Goal: Task Accomplishment & Management: Complete application form

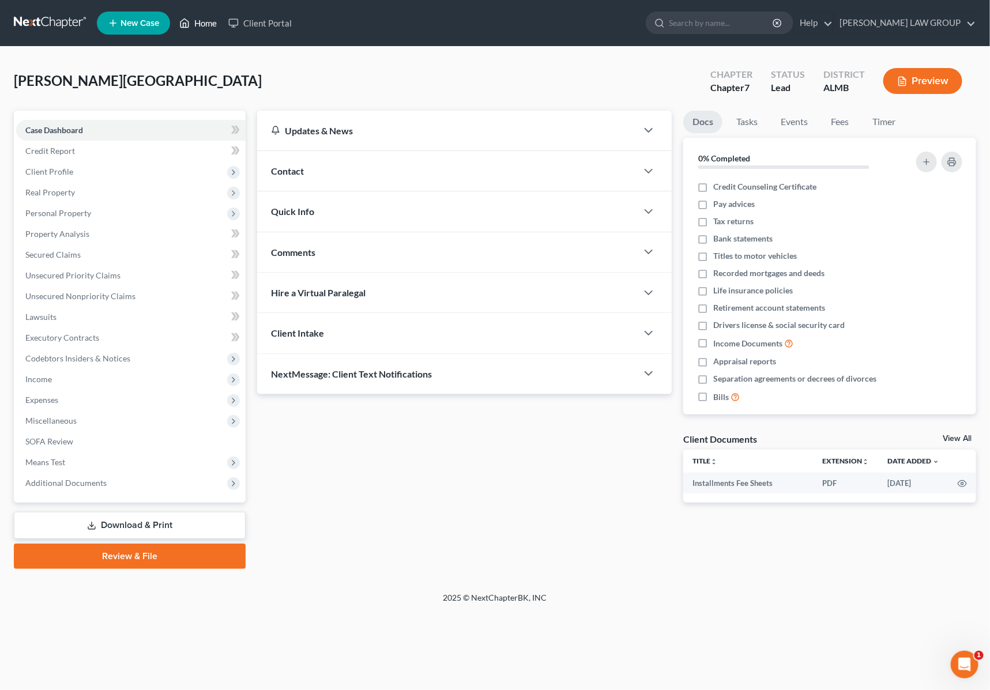
click at [217, 24] on link "Home" at bounding box center [198, 23] width 49 height 21
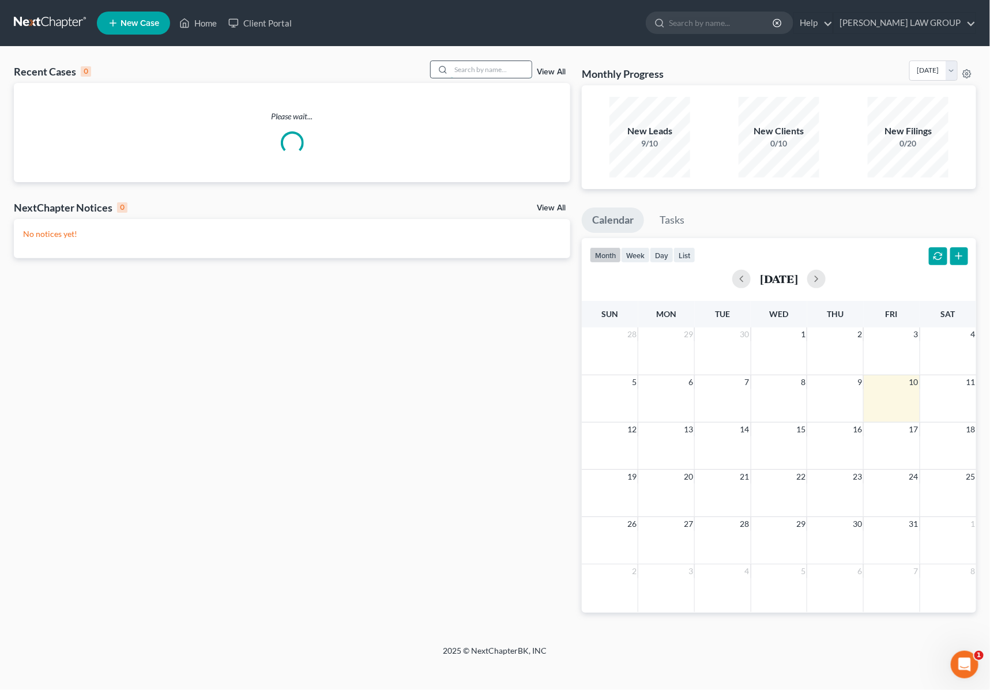
click at [470, 76] on input "search" at bounding box center [491, 69] width 81 height 17
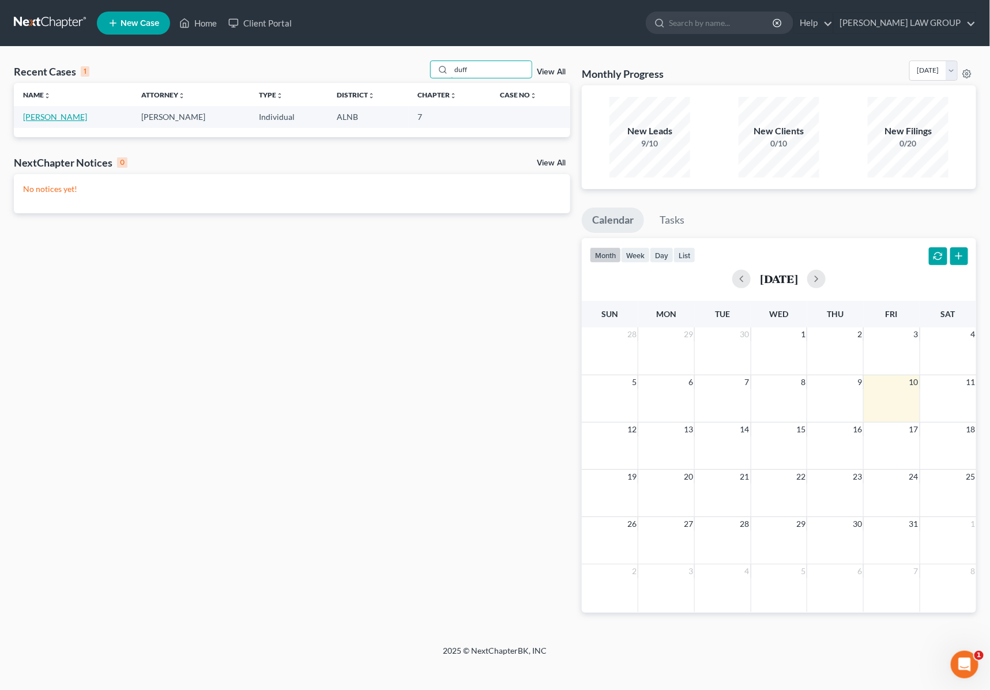
type input "duff"
click at [57, 117] on link "[PERSON_NAME]" at bounding box center [55, 117] width 64 height 10
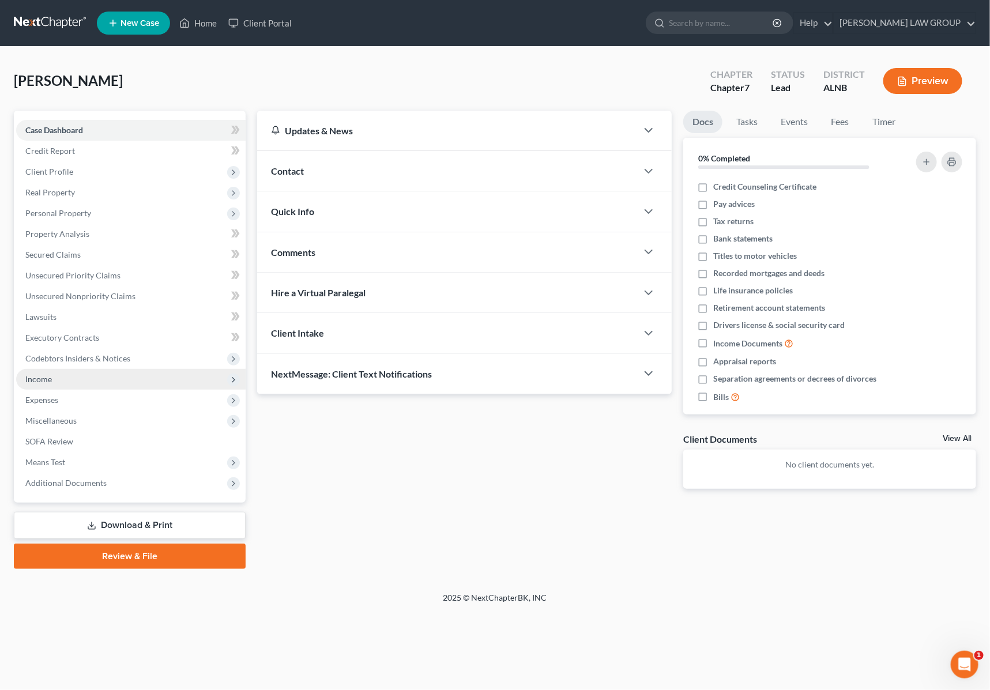
click at [45, 374] on span "Income" at bounding box center [38, 379] width 27 height 10
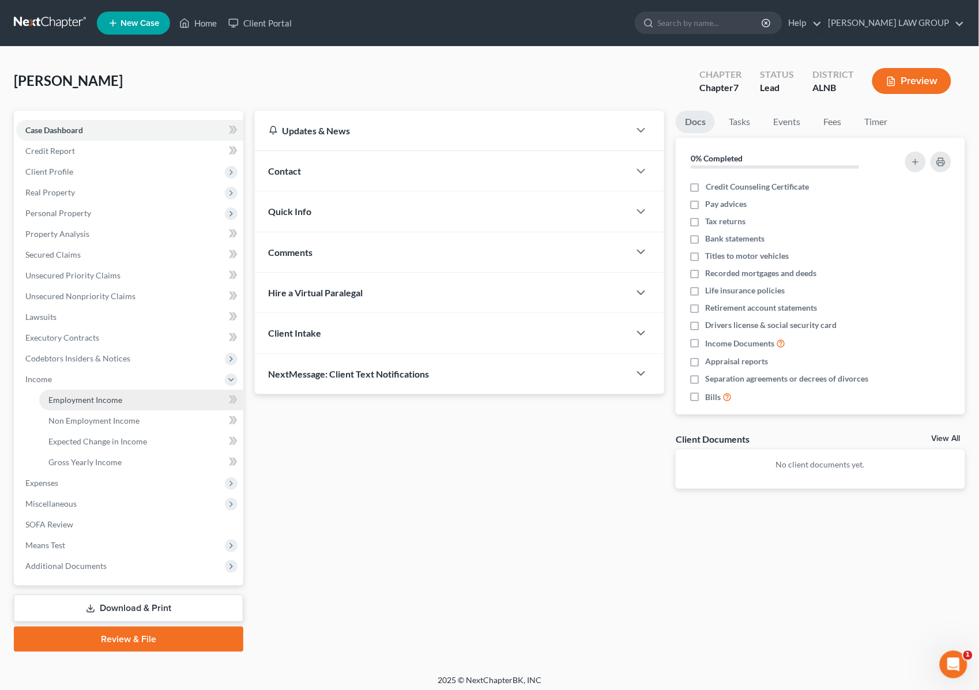
click at [103, 395] on span "Employment Income" at bounding box center [85, 400] width 74 height 10
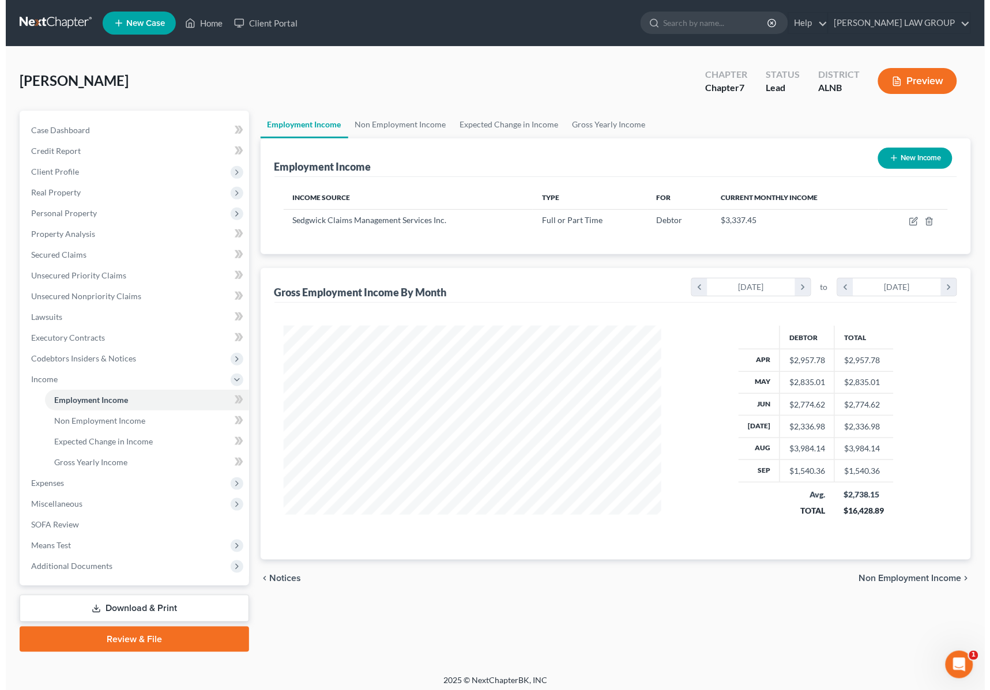
scroll to position [208, 401]
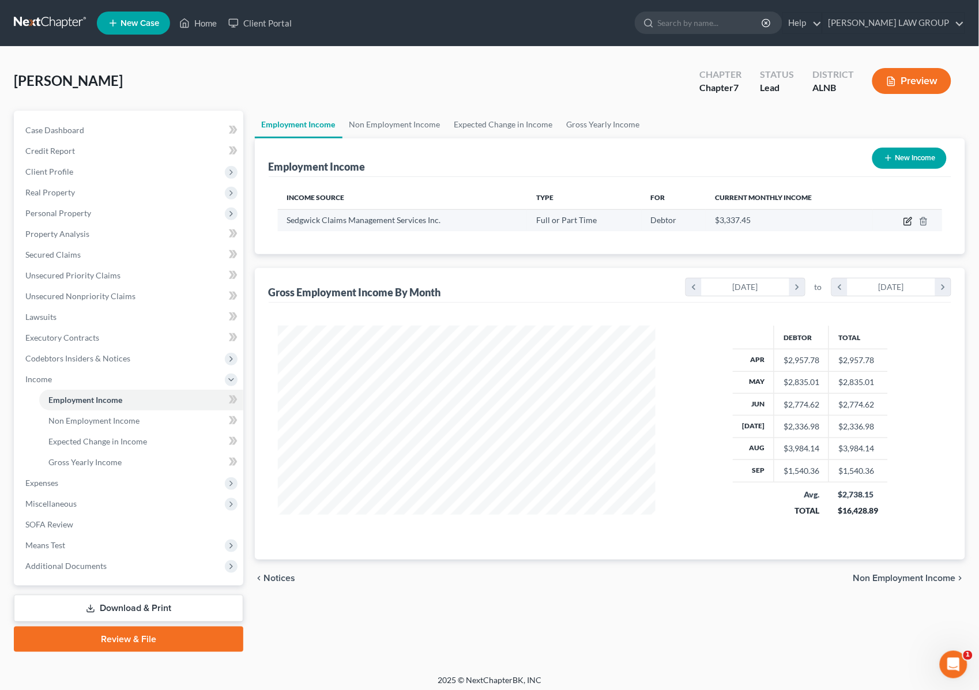
click at [904, 220] on icon "button" at bounding box center [908, 221] width 9 height 9
select select "0"
select select "44"
select select "2"
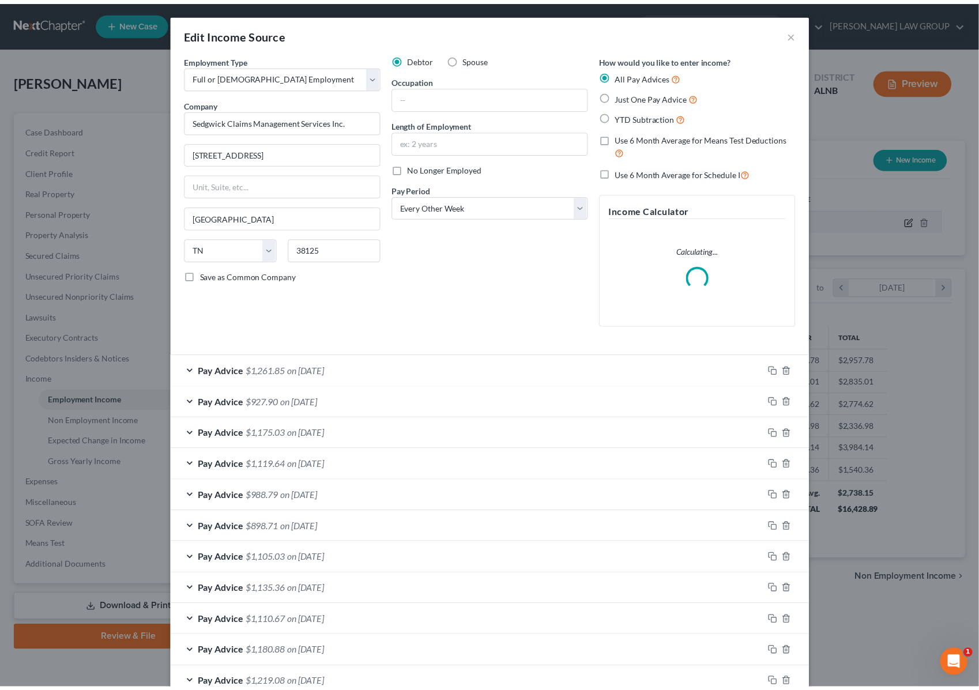
scroll to position [208, 407]
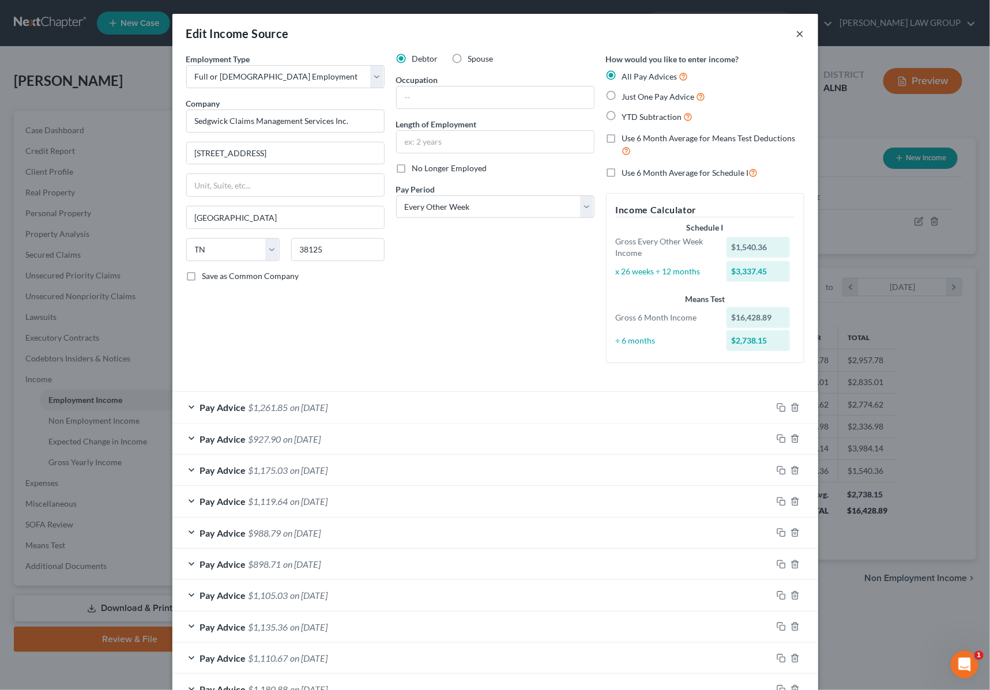
click at [797, 32] on button "×" at bounding box center [800, 34] width 8 height 14
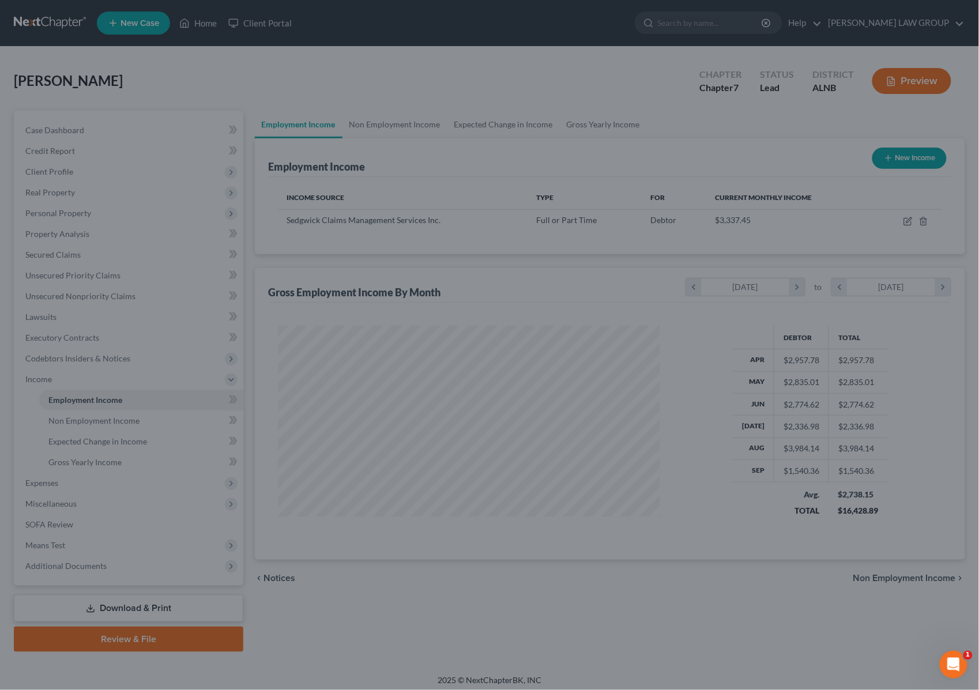
scroll to position [576401, 576206]
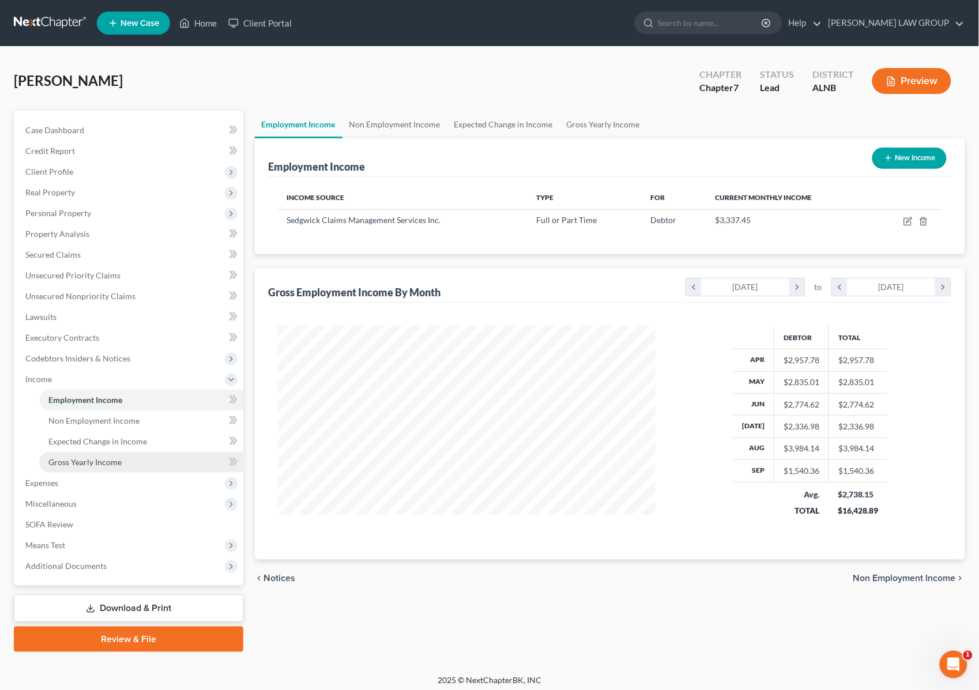
click at [88, 459] on span "Gross Yearly Income" at bounding box center [84, 462] width 73 height 10
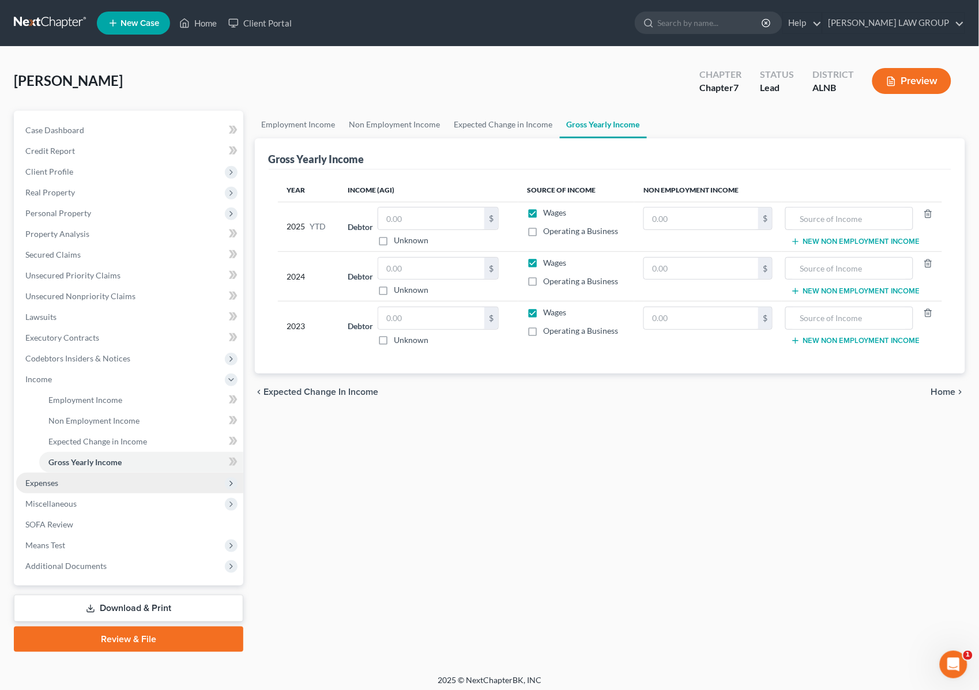
click at [85, 483] on span "Expenses" at bounding box center [129, 483] width 227 height 21
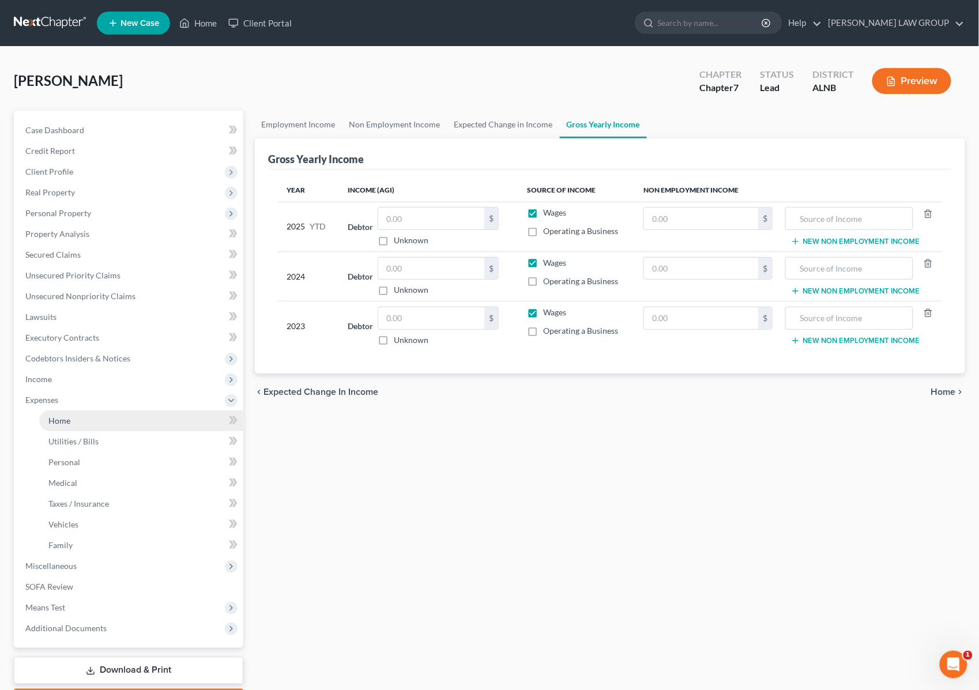
click at [91, 423] on link "Home" at bounding box center [141, 421] width 204 height 21
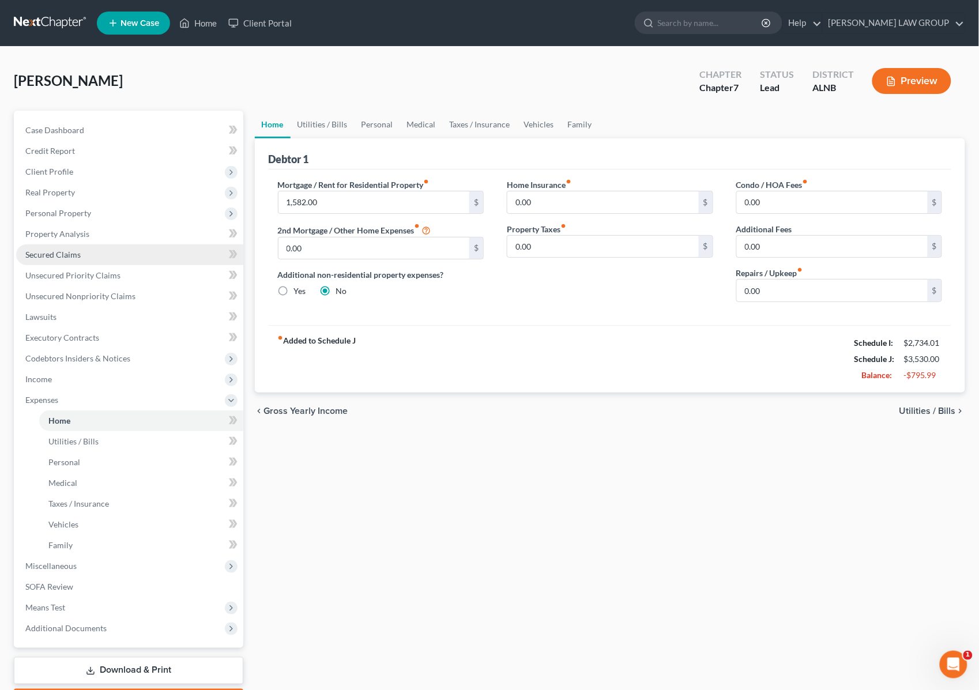
click at [37, 253] on span "Secured Claims" at bounding box center [52, 255] width 55 height 10
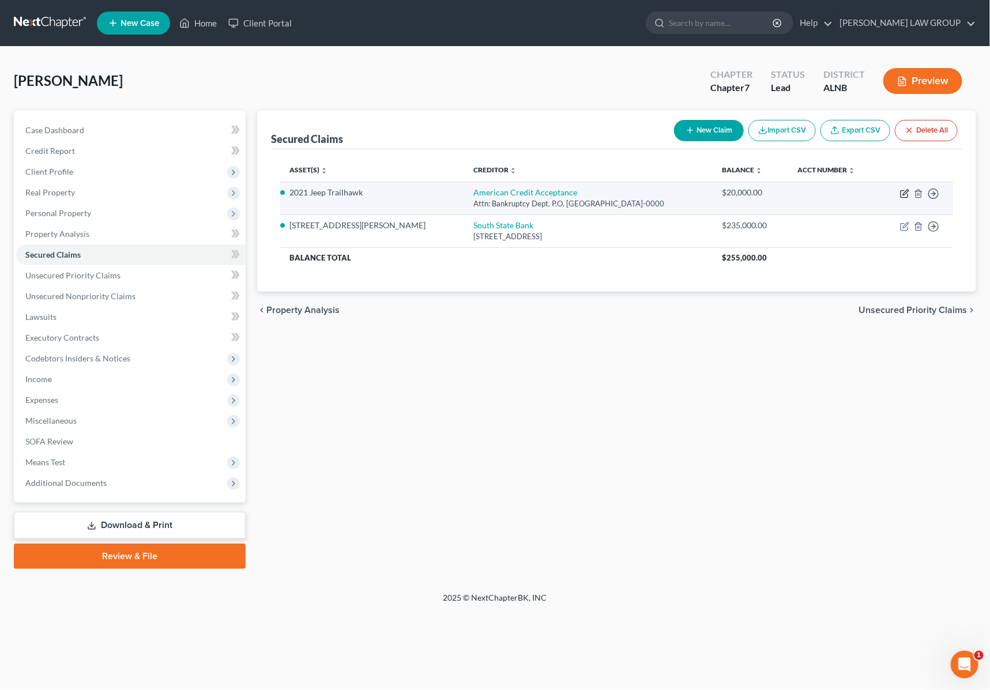
click at [905, 192] on icon "button" at bounding box center [905, 192] width 5 height 5
select select "42"
select select "2"
select select "0"
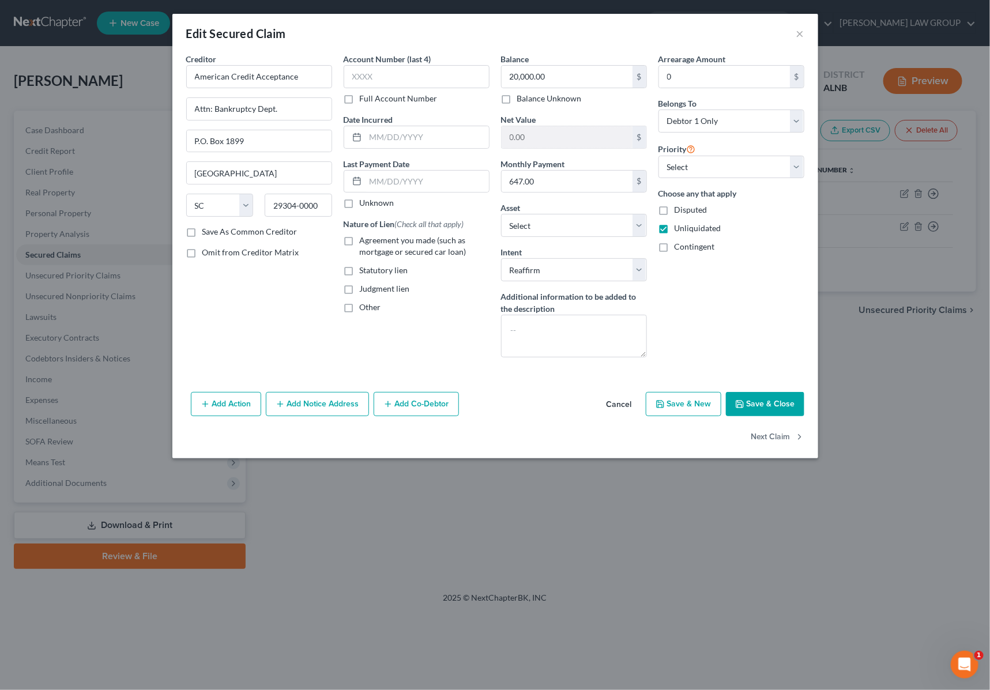
click at [759, 414] on button "Save & Close" at bounding box center [765, 404] width 78 height 24
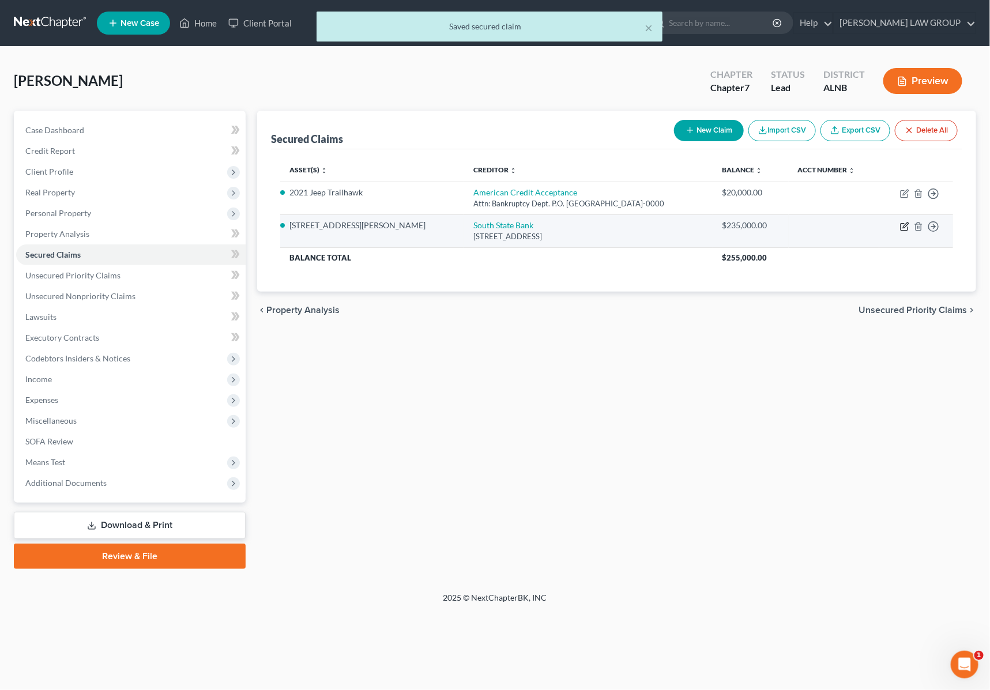
click at [905, 226] on icon "button" at bounding box center [904, 226] width 9 height 9
select select "9"
select select "0"
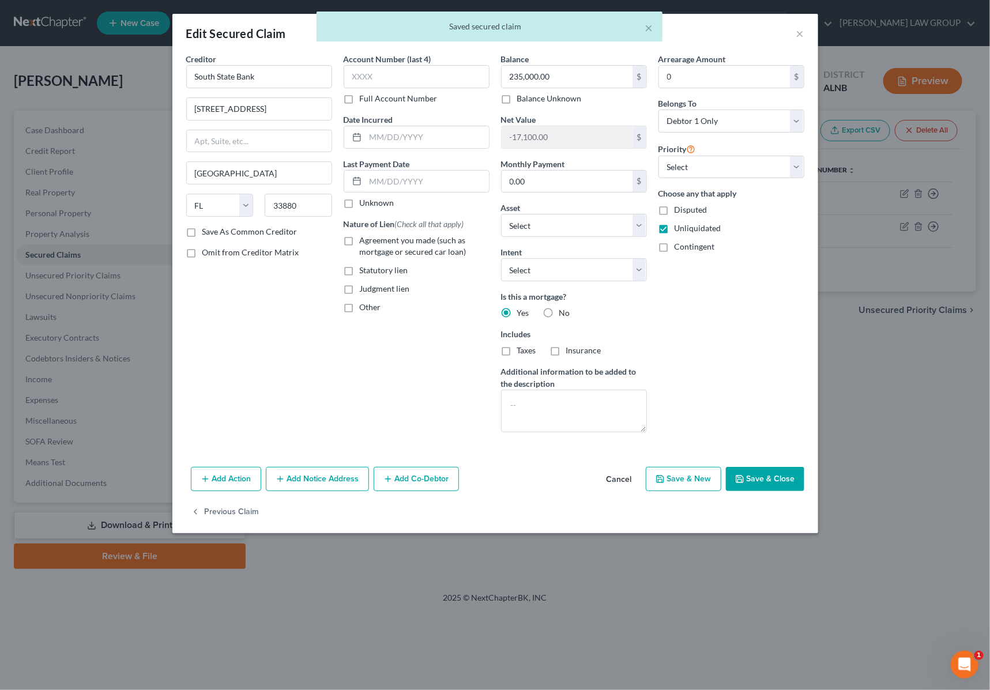
click at [757, 484] on button "Save & Close" at bounding box center [765, 479] width 78 height 24
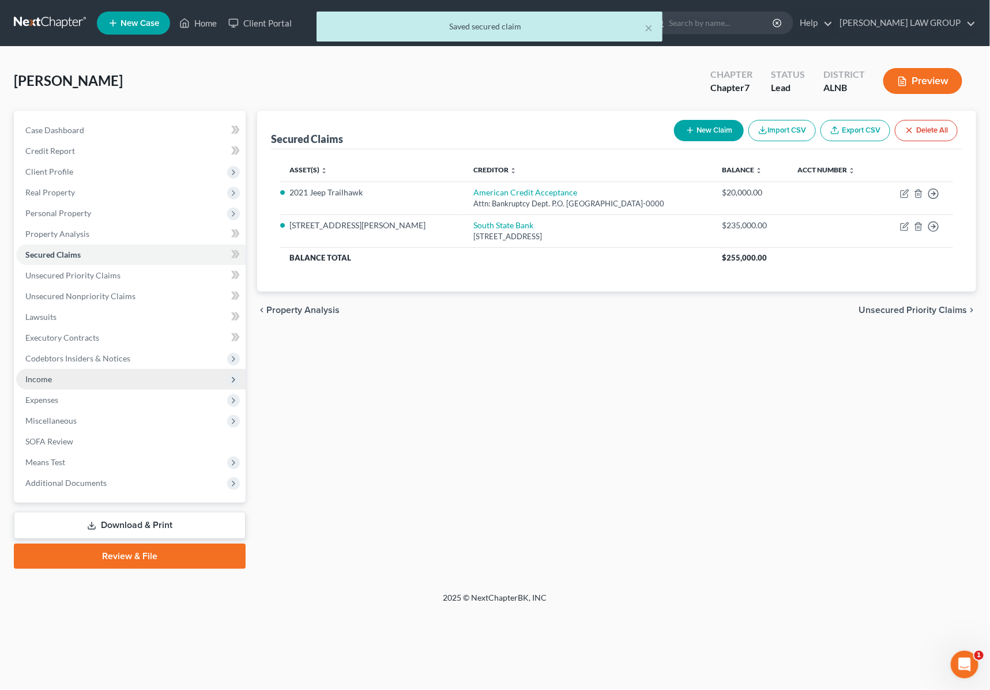
click at [43, 378] on span "Income" at bounding box center [38, 379] width 27 height 10
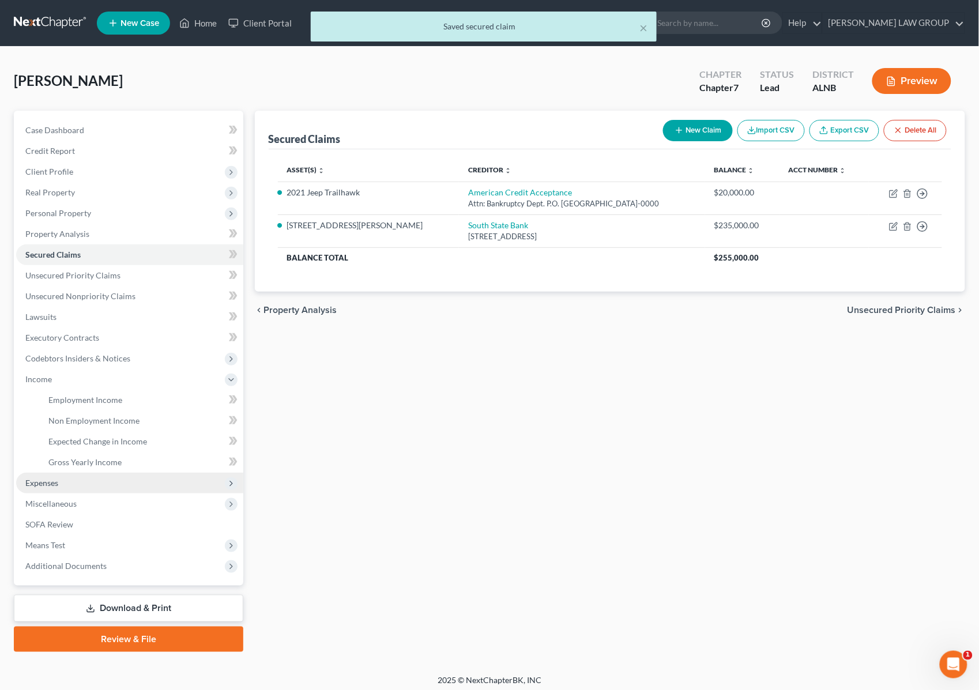
click at [59, 483] on span "Expenses" at bounding box center [129, 483] width 227 height 21
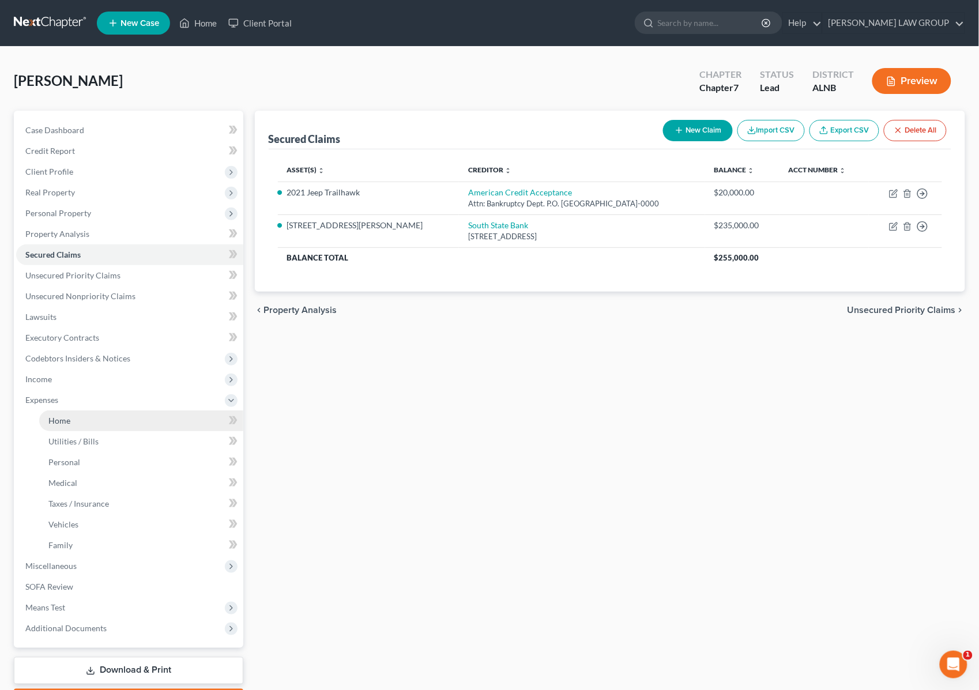
click at [66, 423] on span "Home" at bounding box center [59, 421] width 22 height 10
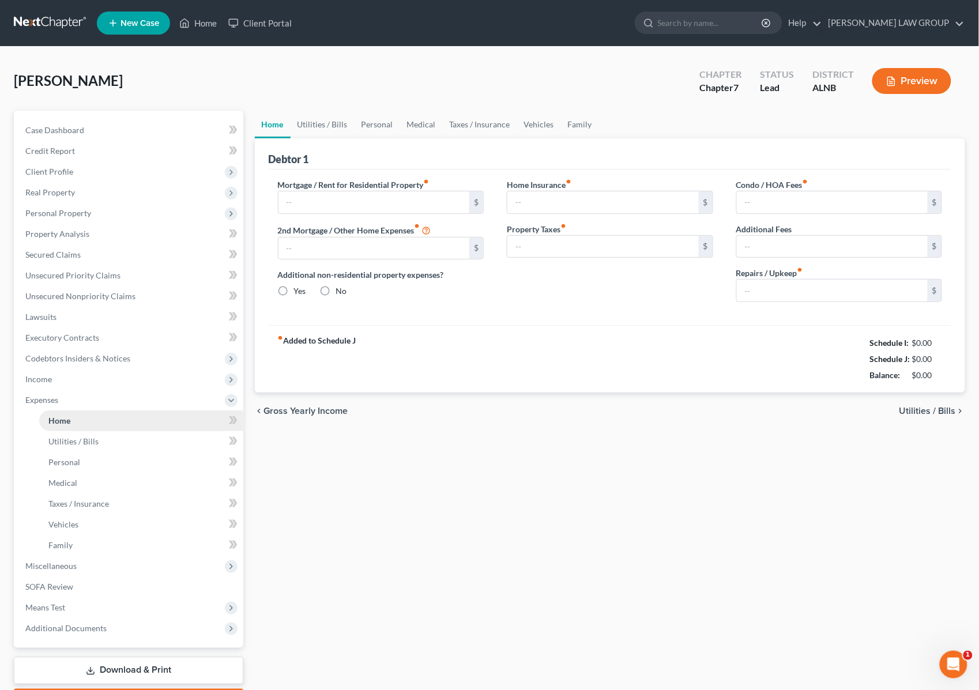
type input "1,582.00"
type input "0.00"
radio input "true"
type input "0.00"
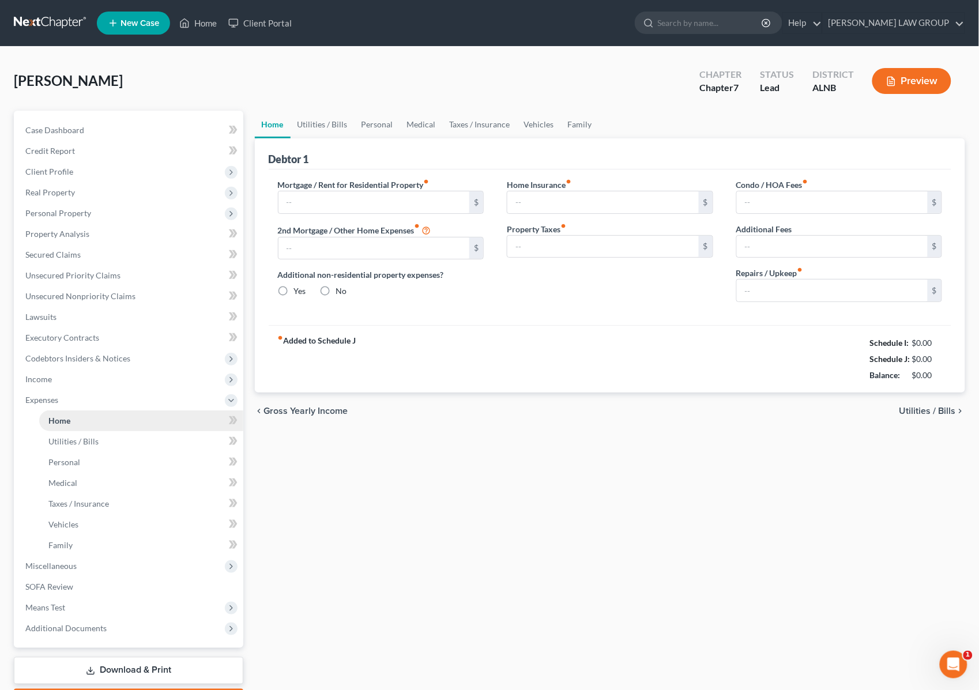
type input "0.00"
click at [76, 500] on span "Taxes / Insurance" at bounding box center [78, 504] width 61 height 10
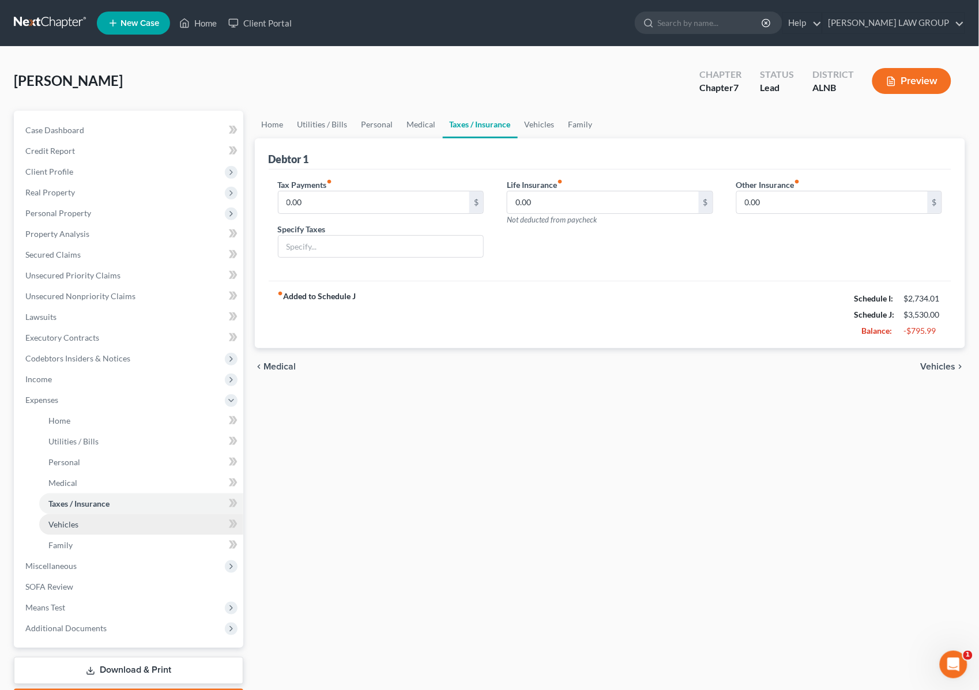
click at [78, 517] on link "Vehicles" at bounding box center [141, 524] width 204 height 21
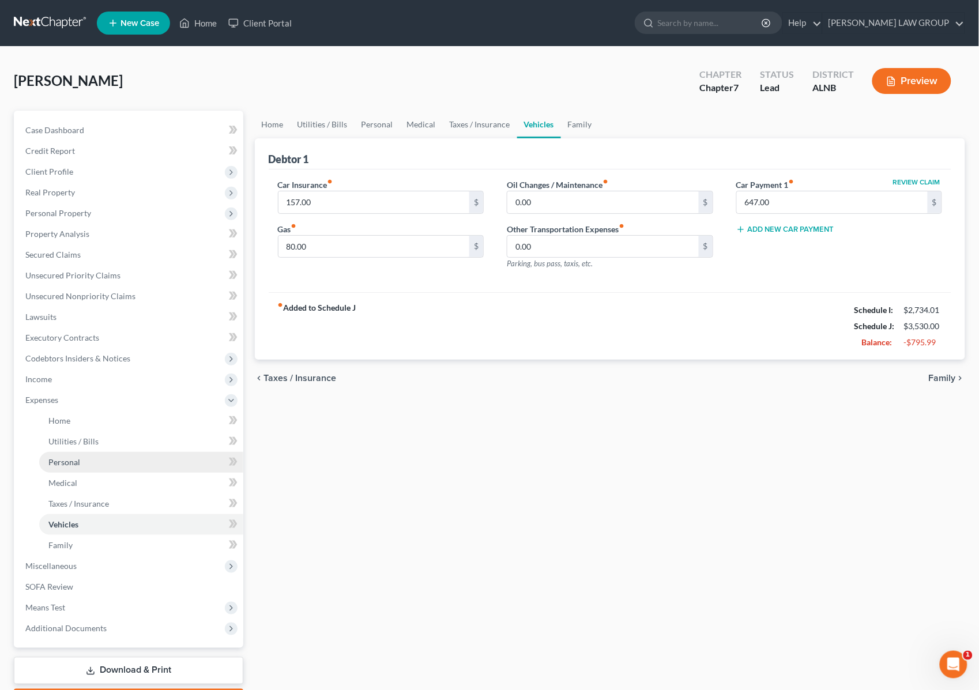
click at [67, 463] on span "Personal" at bounding box center [64, 462] width 32 height 10
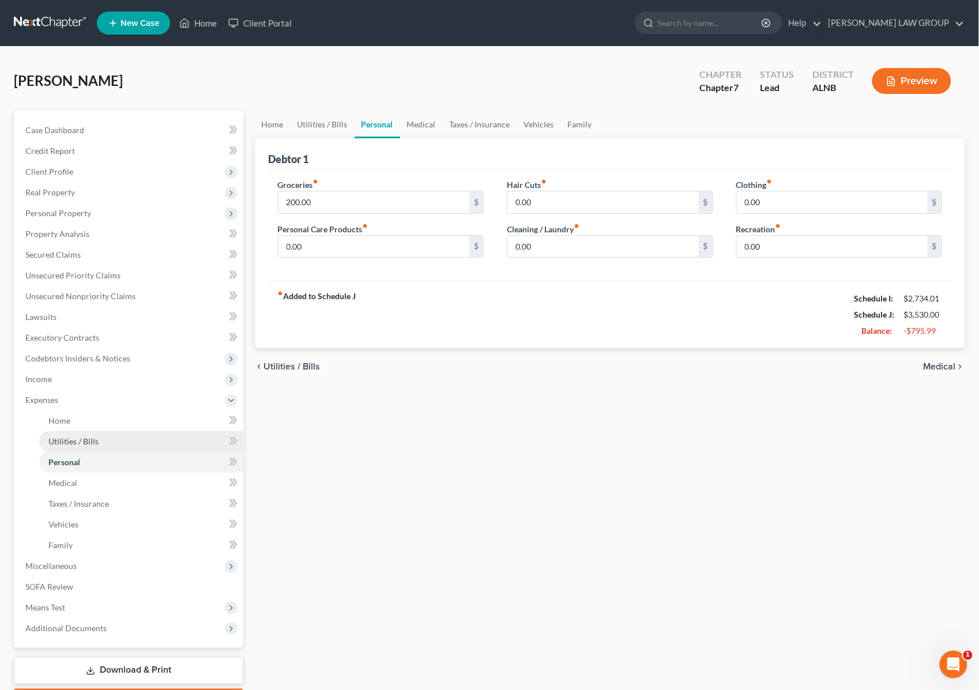
click at [65, 442] on span "Utilities / Bills" at bounding box center [73, 441] width 50 height 10
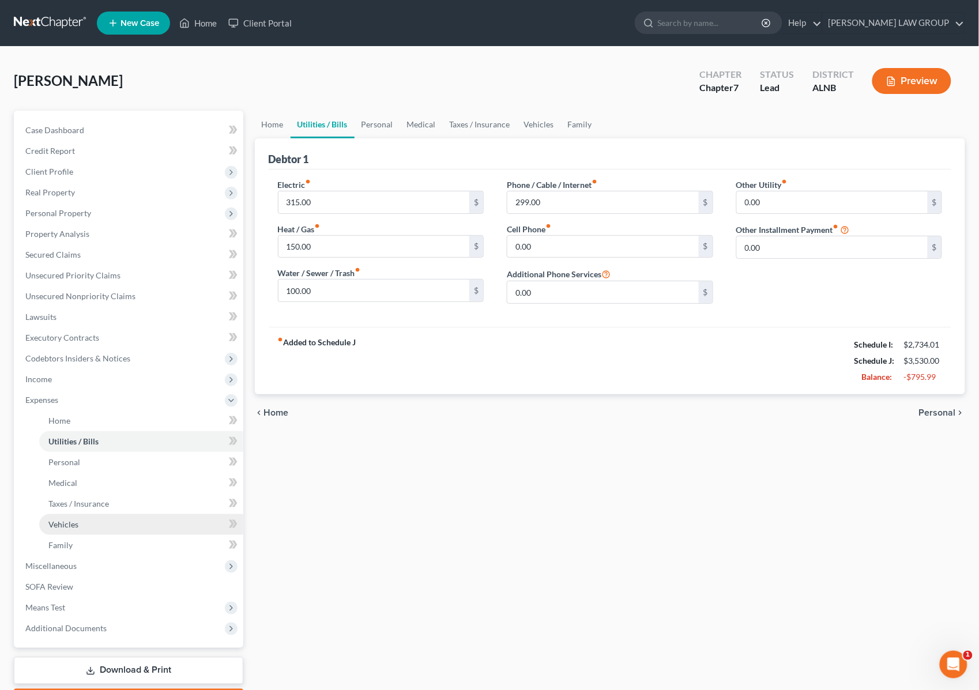
click at [70, 529] on link "Vehicles" at bounding box center [141, 524] width 204 height 21
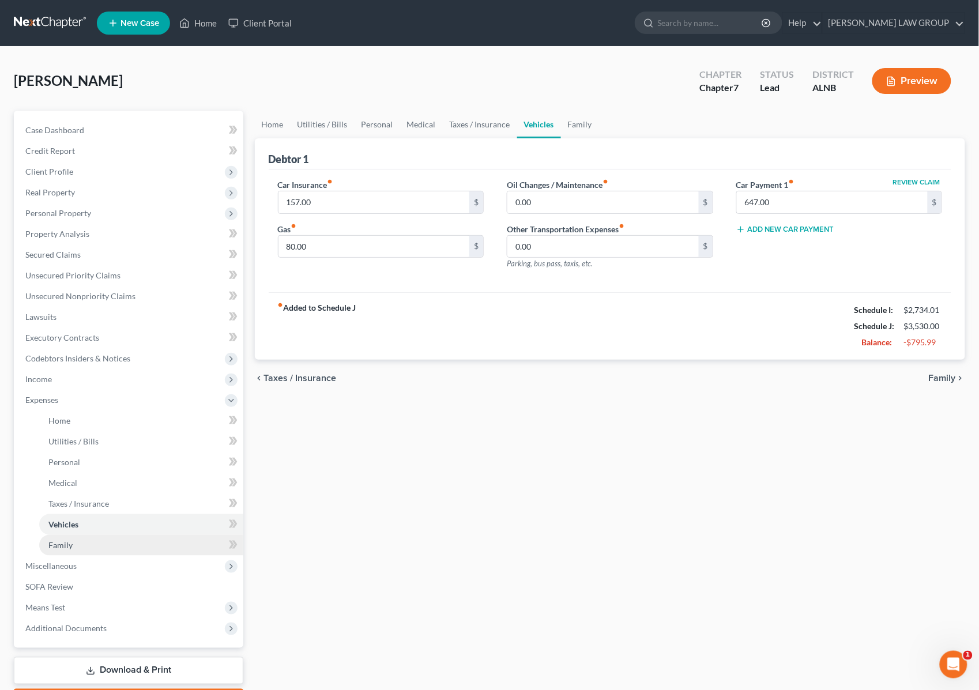
click at [70, 545] on span "Family" at bounding box center [60, 545] width 24 height 10
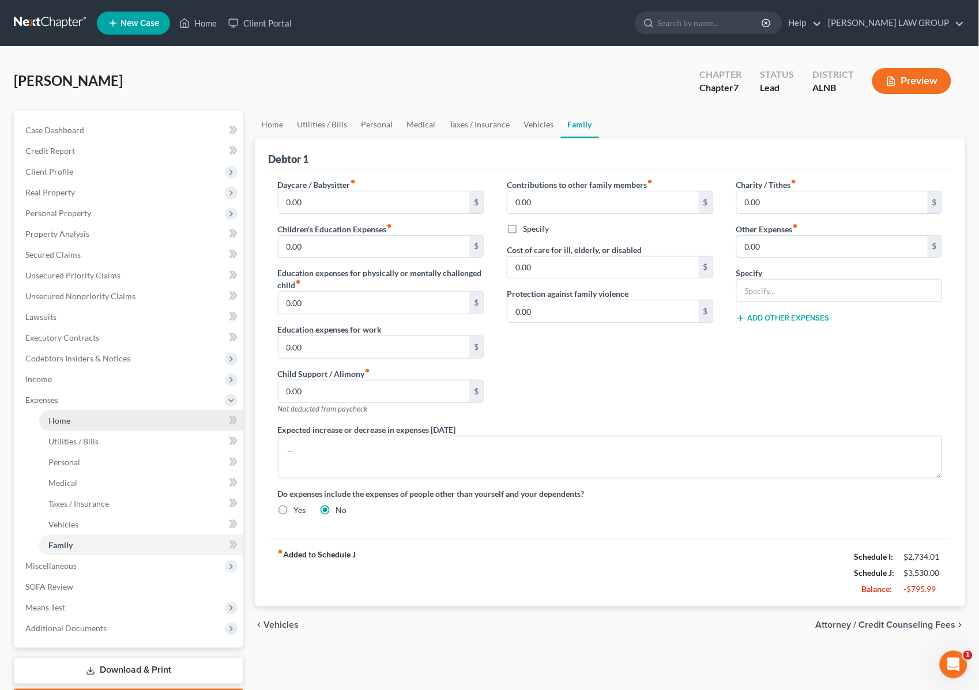
click at [68, 418] on span "Home" at bounding box center [59, 421] width 22 height 10
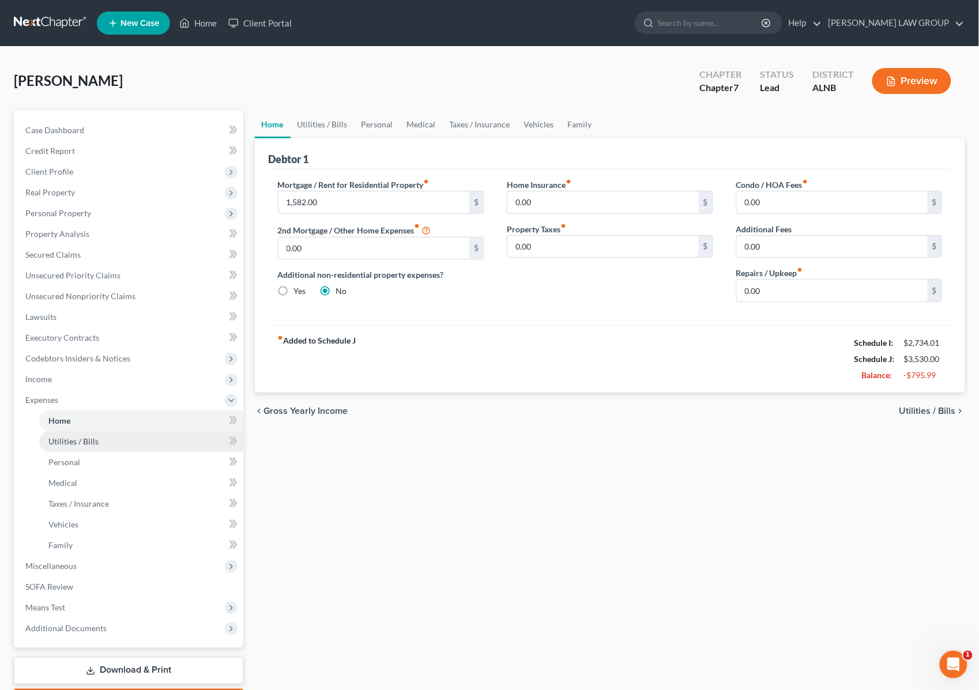
click at [74, 434] on link "Utilities / Bills" at bounding box center [141, 441] width 204 height 21
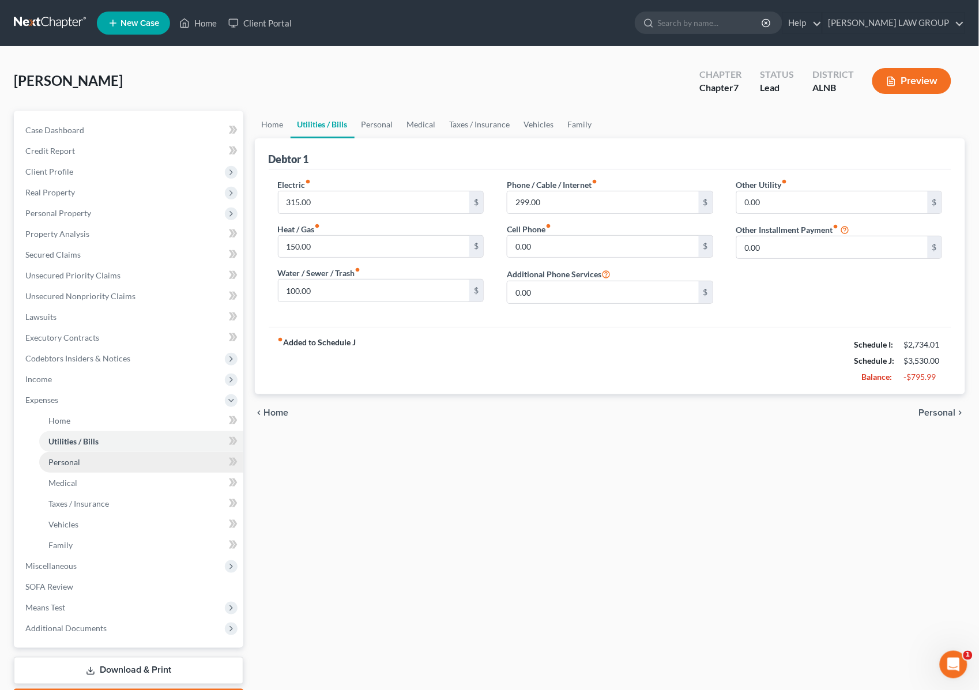
click at [88, 465] on link "Personal" at bounding box center [141, 462] width 204 height 21
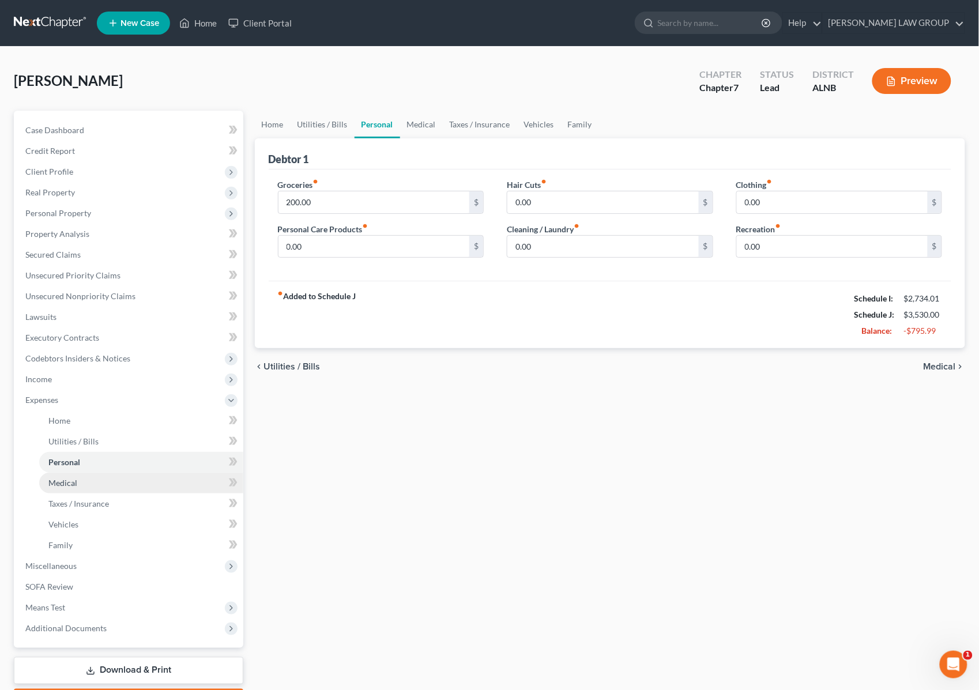
click at [87, 480] on link "Medical" at bounding box center [141, 483] width 204 height 21
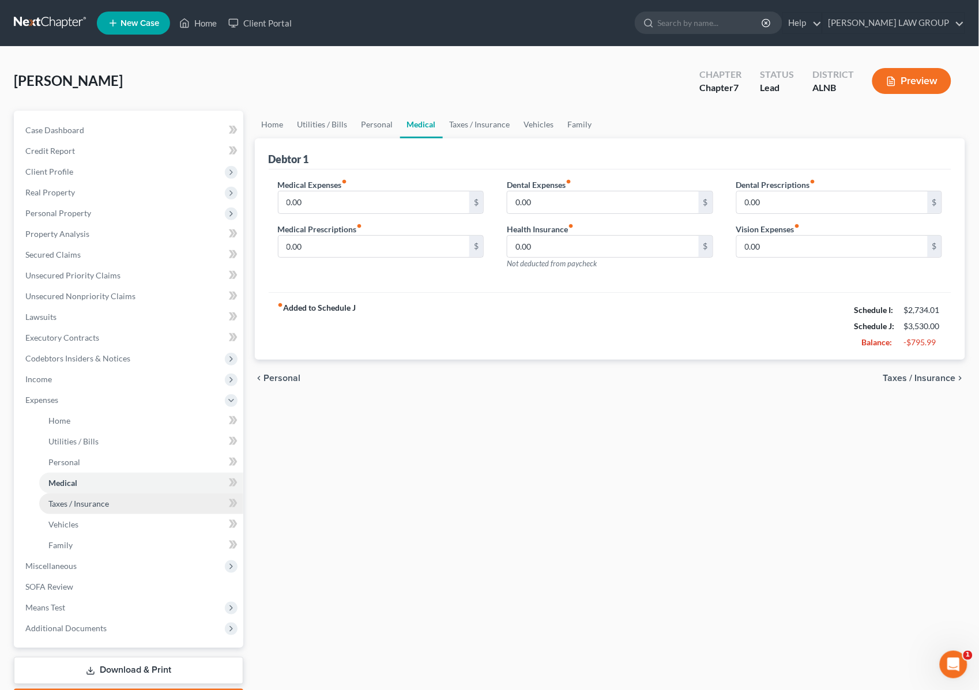
click at [88, 499] on span "Taxes / Insurance" at bounding box center [78, 504] width 61 height 10
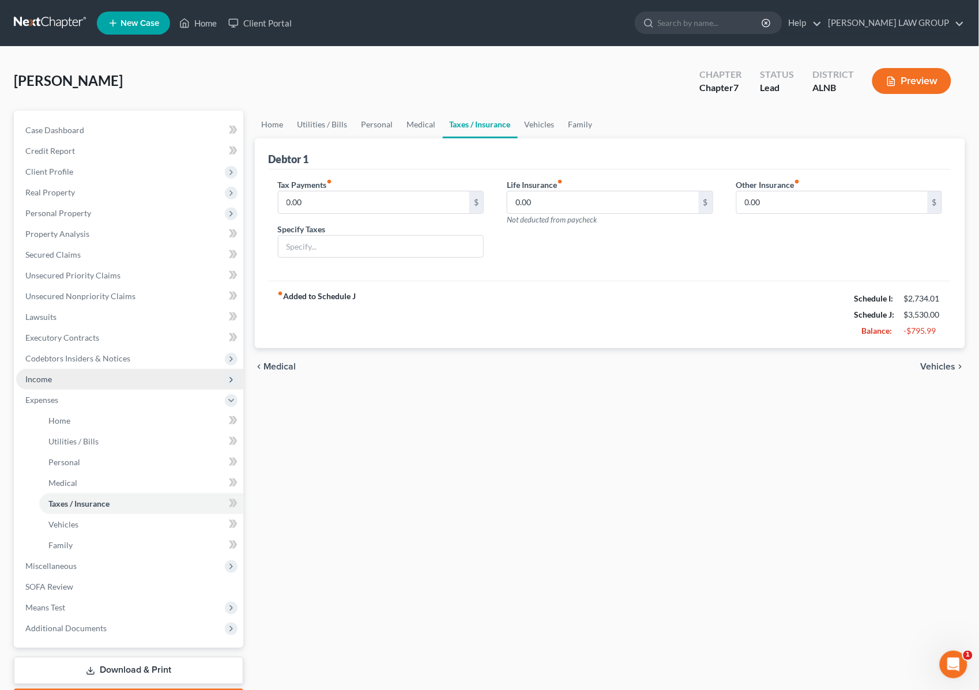
click at [66, 381] on span "Income" at bounding box center [129, 379] width 227 height 21
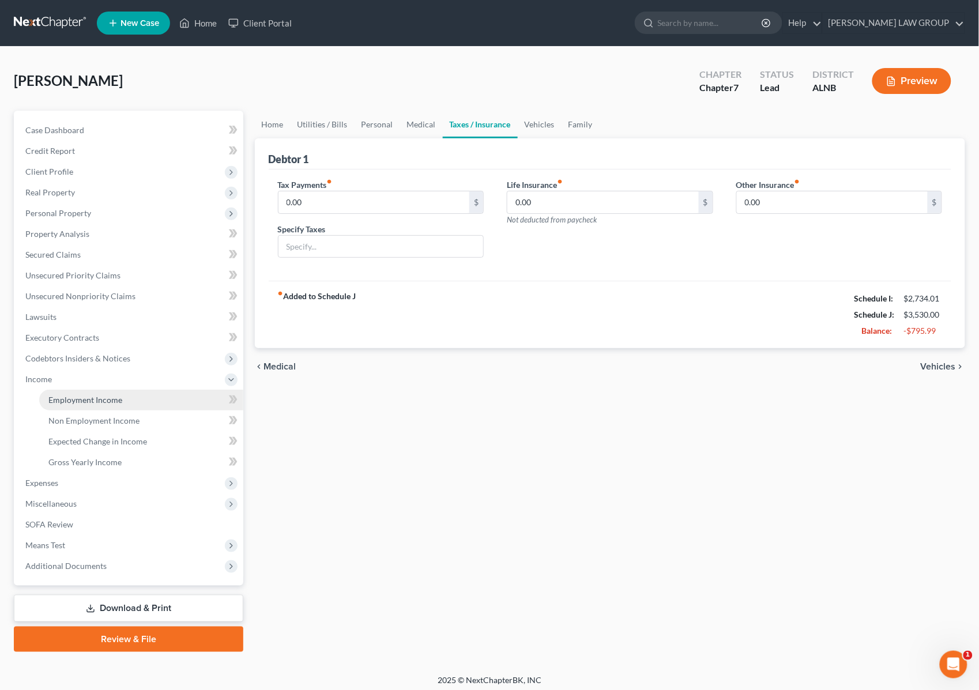
click at [72, 404] on link "Employment Income" at bounding box center [141, 400] width 204 height 21
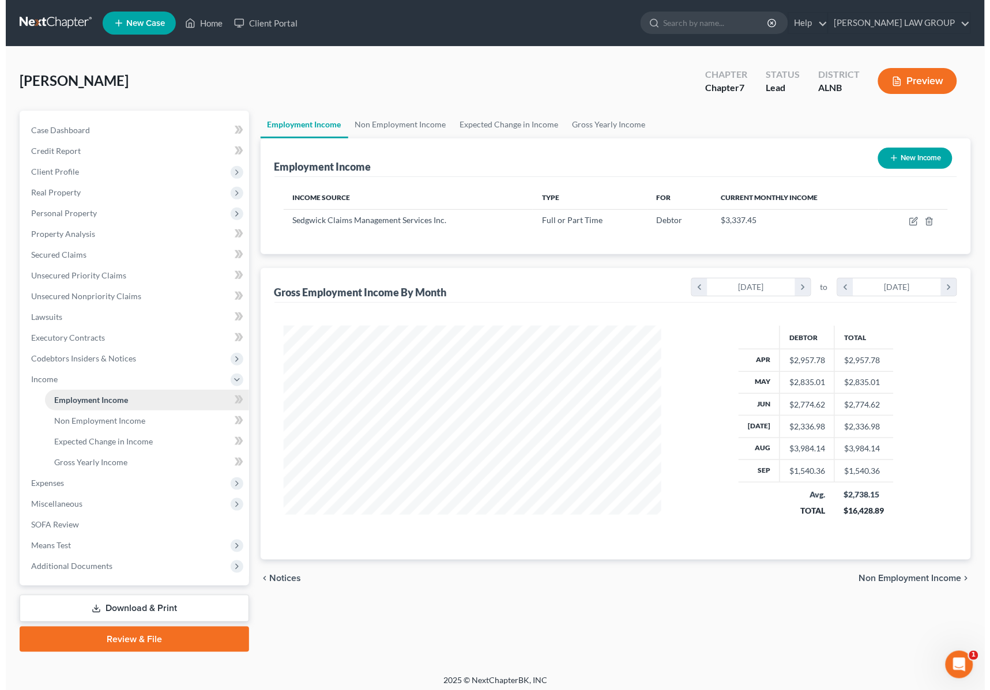
scroll to position [208, 401]
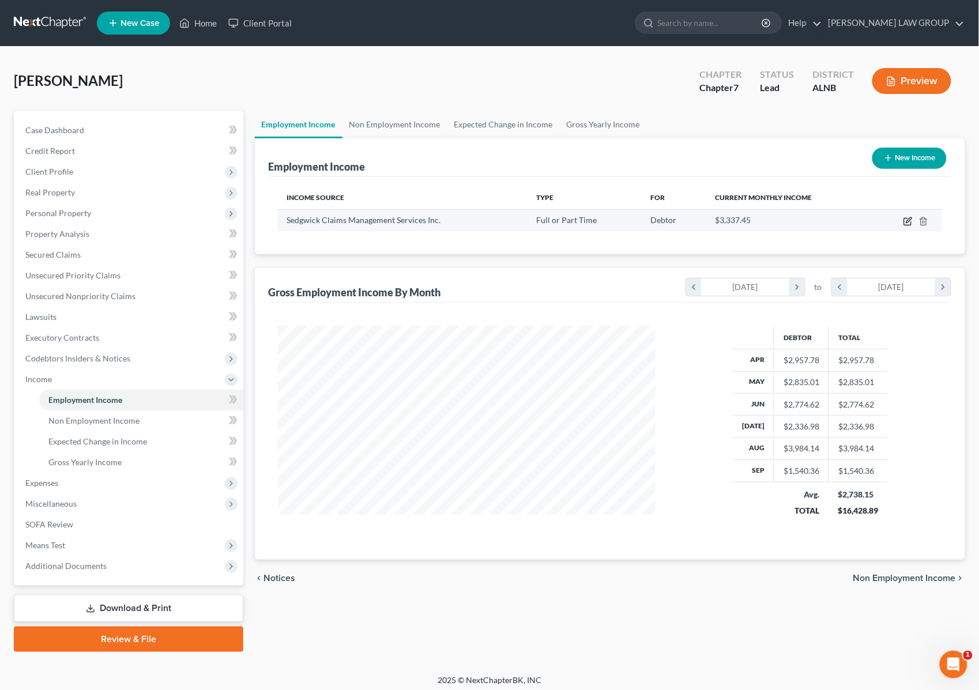
click at [906, 224] on icon "button" at bounding box center [908, 221] width 9 height 9
select select "0"
select select "44"
select select "2"
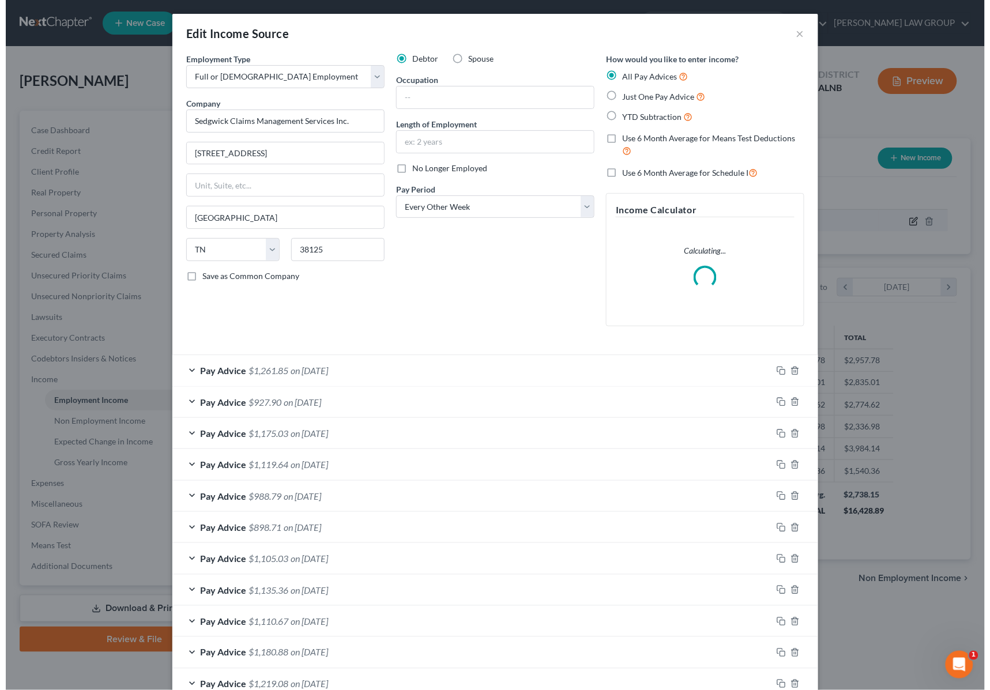
scroll to position [208, 407]
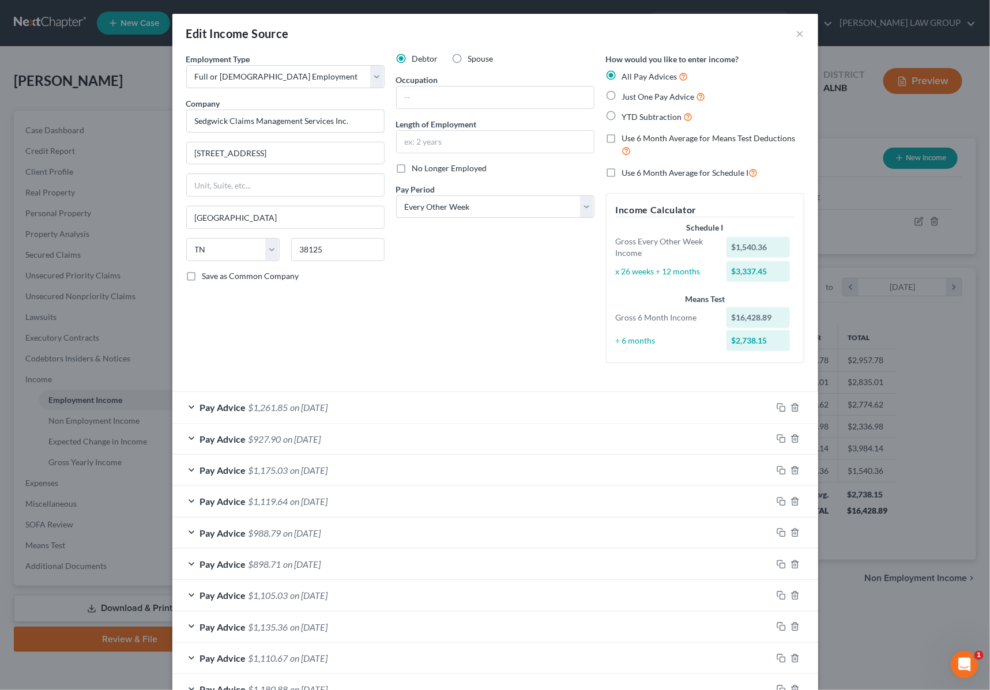
click at [387, 402] on div "Pay Advice $1,261.85 on [DATE]" at bounding box center [472, 407] width 600 height 31
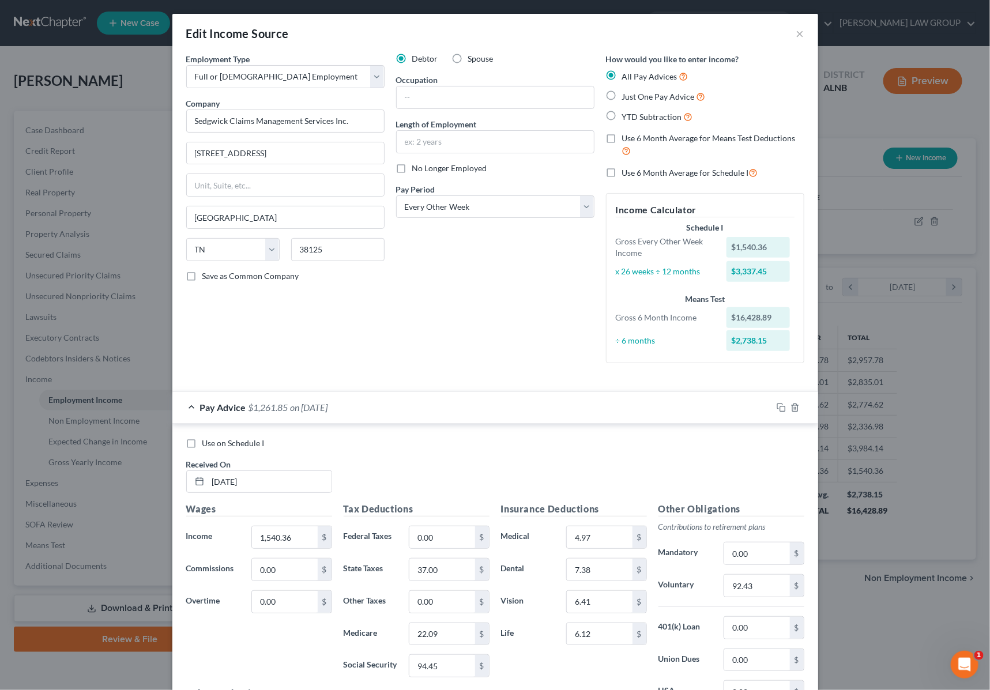
click at [202, 440] on label "Use on Schedule I" at bounding box center [233, 444] width 62 height 12
click at [207, 440] on input "Use on Schedule I" at bounding box center [210, 441] width 7 height 7
checkbox input "true"
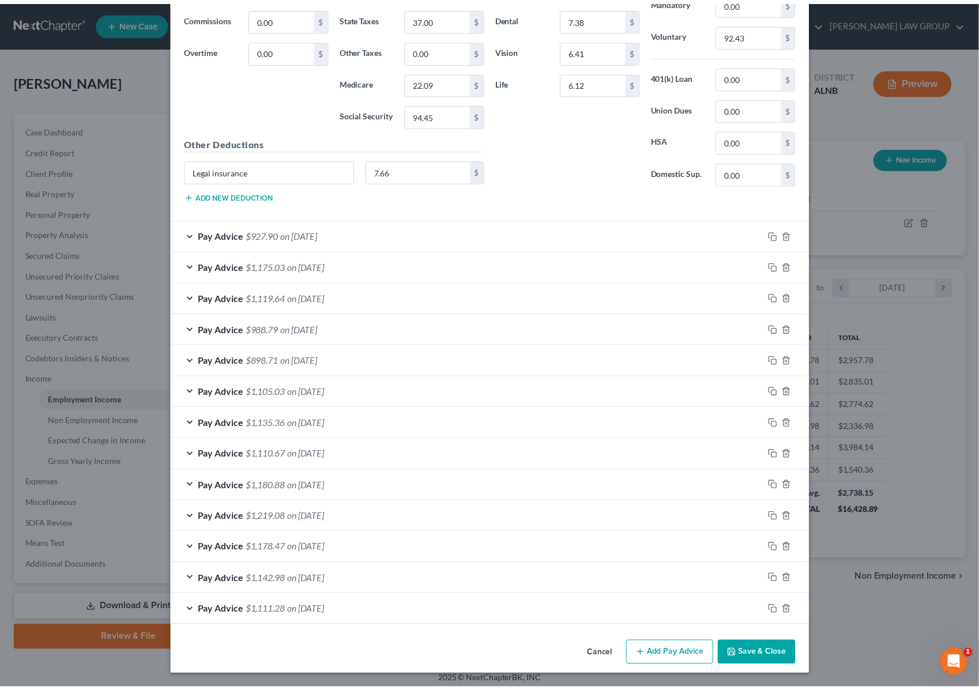
scroll to position [555, 0]
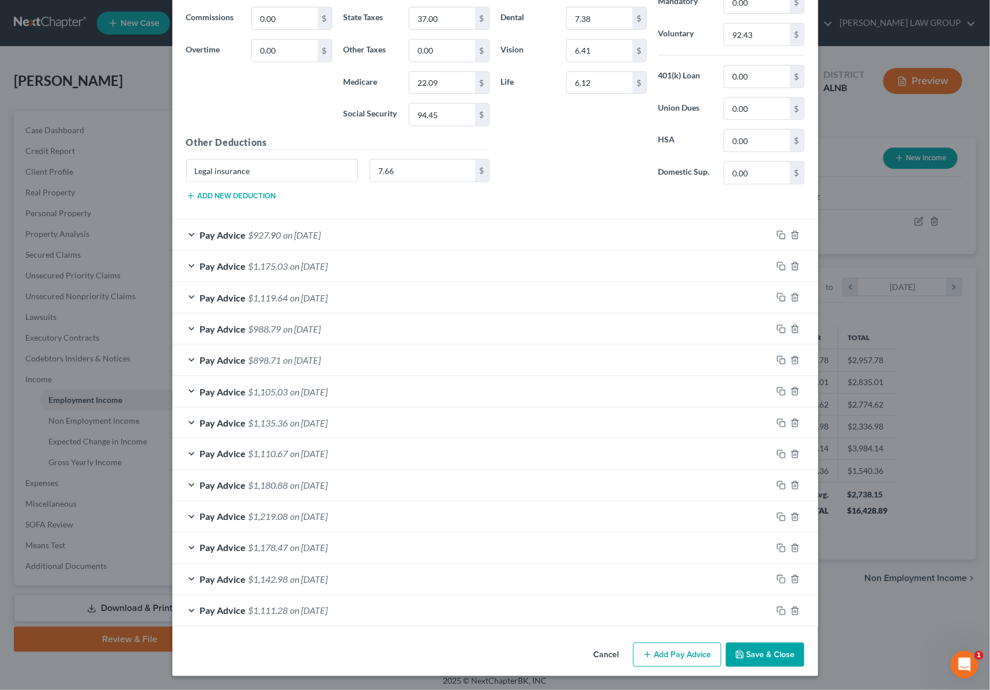
click at [754, 653] on button "Save & Close" at bounding box center [765, 655] width 78 height 24
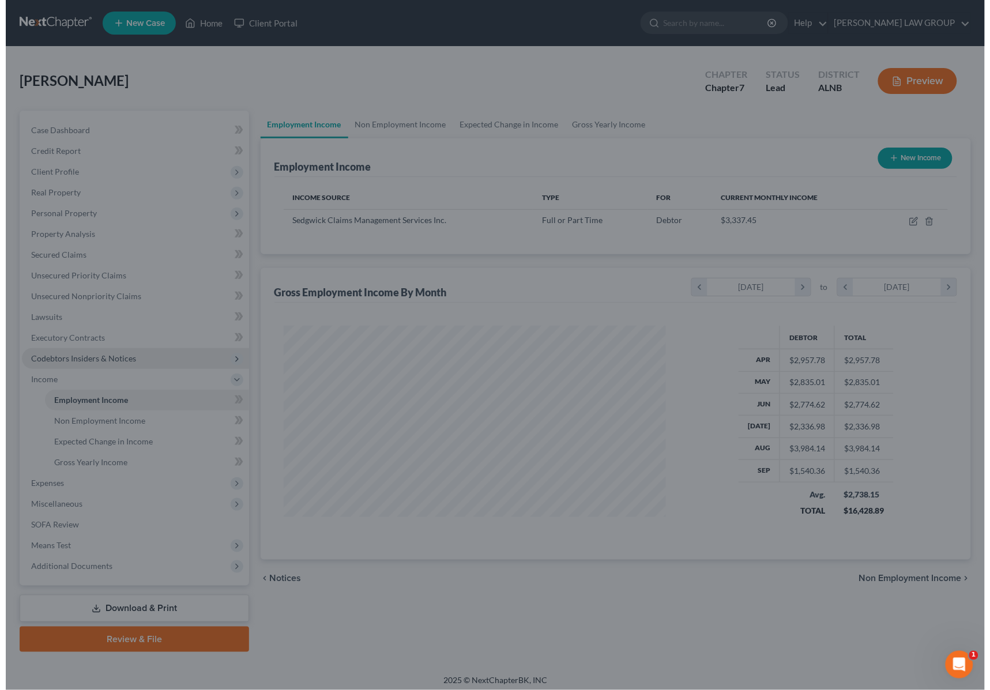
scroll to position [576401, 576206]
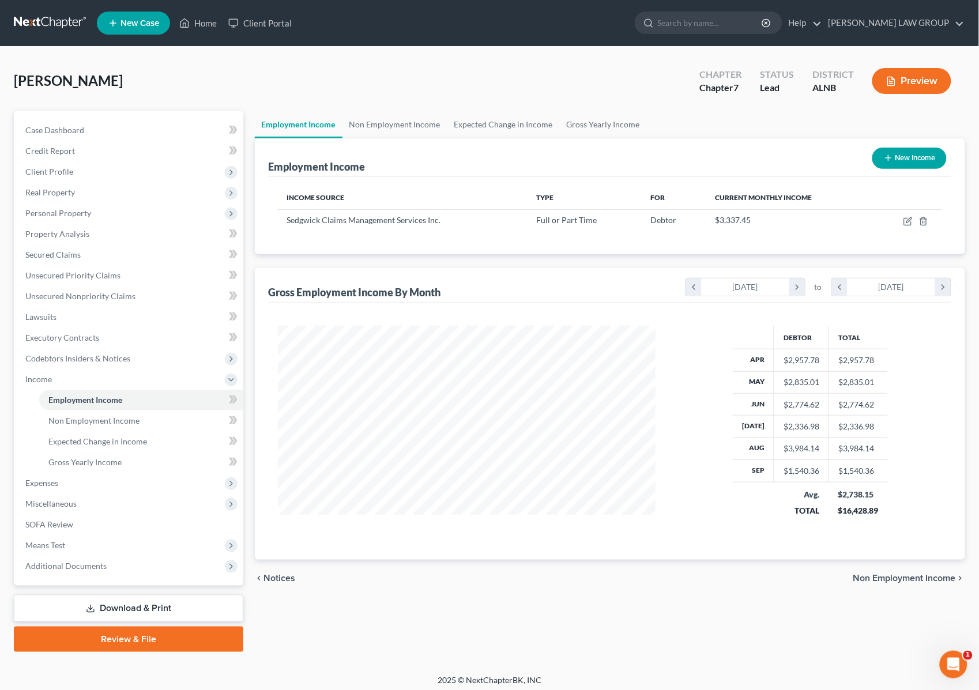
click at [920, 84] on button "Preview" at bounding box center [911, 81] width 79 height 26
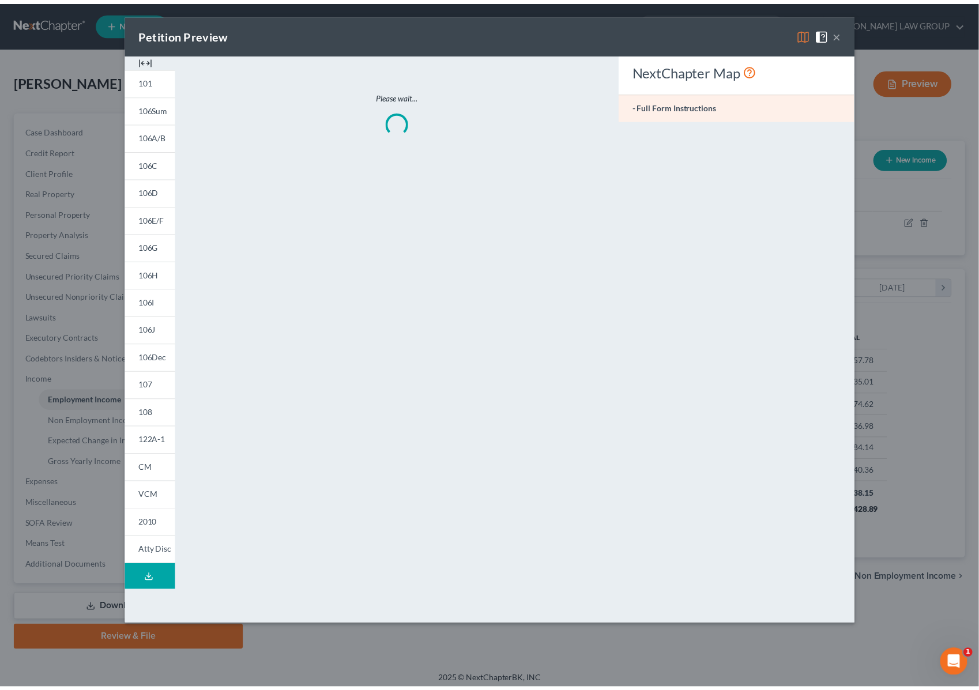
scroll to position [208, 407]
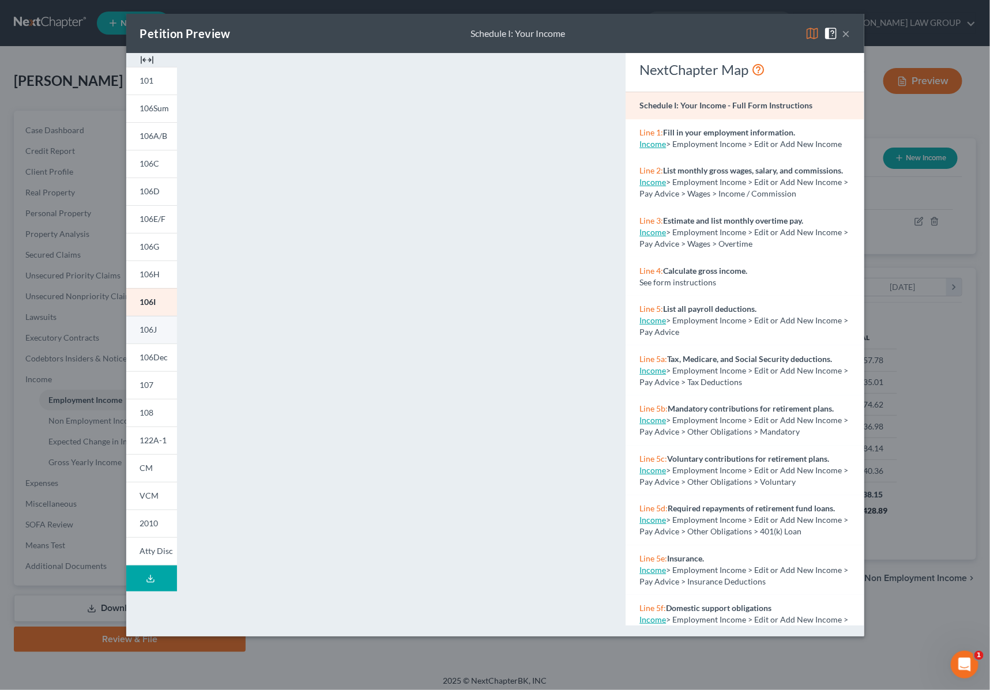
click at [161, 332] on link "106J" at bounding box center [151, 330] width 51 height 28
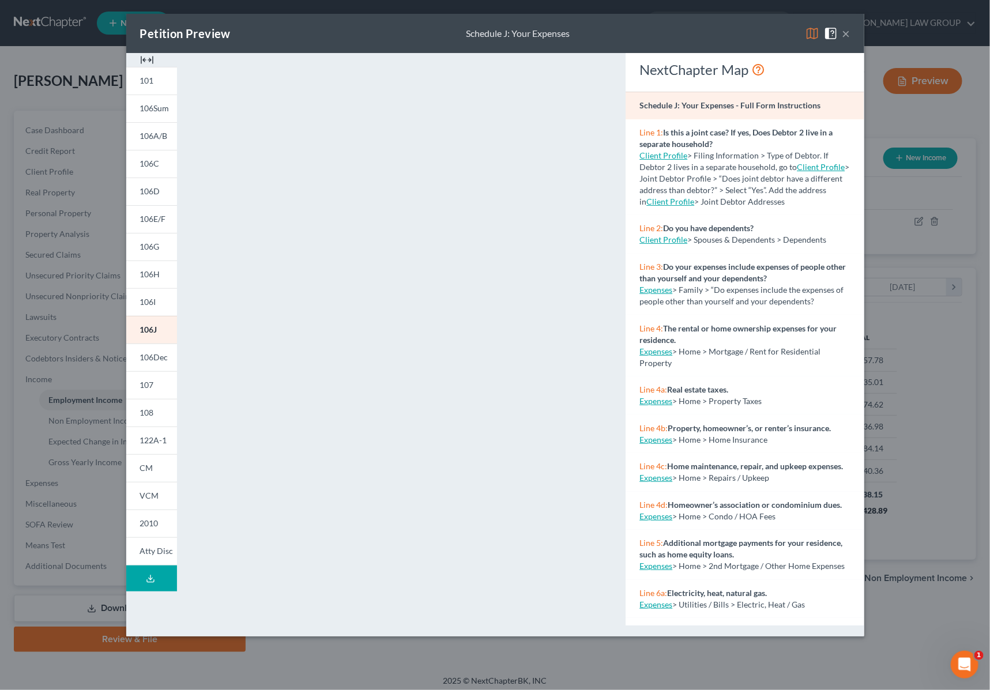
click at [848, 33] on button "×" at bounding box center [846, 34] width 8 height 14
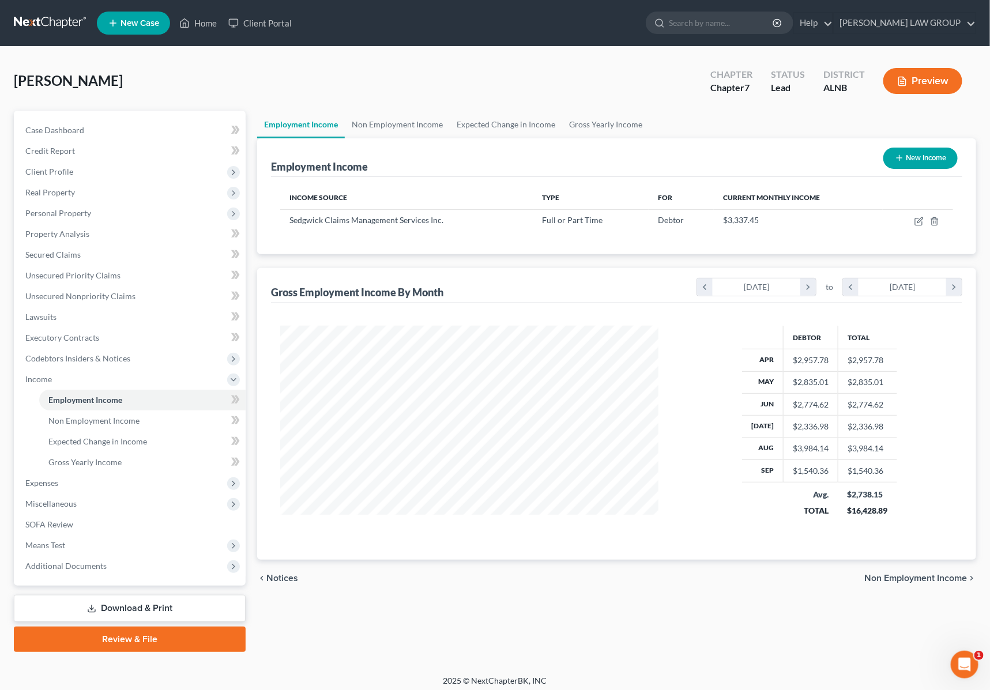
scroll to position [576401, 576206]
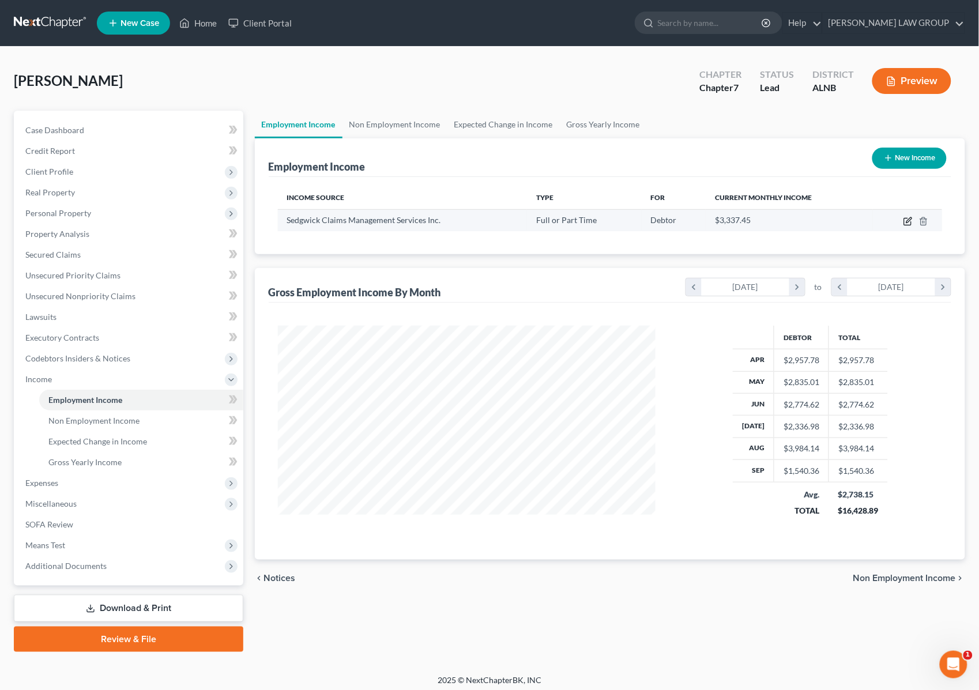
click at [910, 218] on icon "button" at bounding box center [908, 219] width 5 height 5
select select "0"
select select "44"
select select "2"
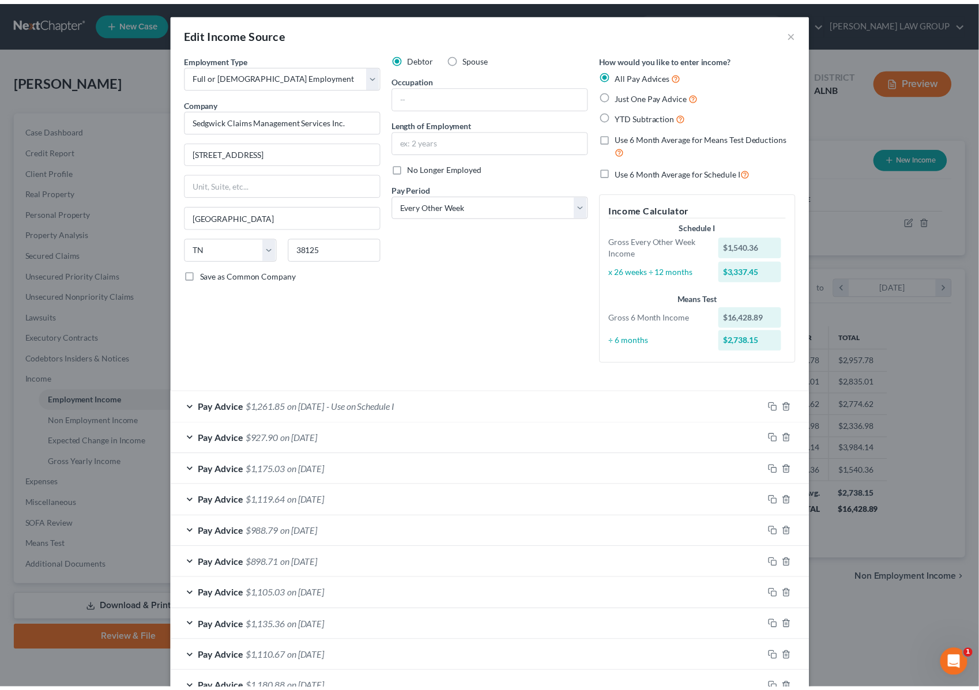
scroll to position [0, 0]
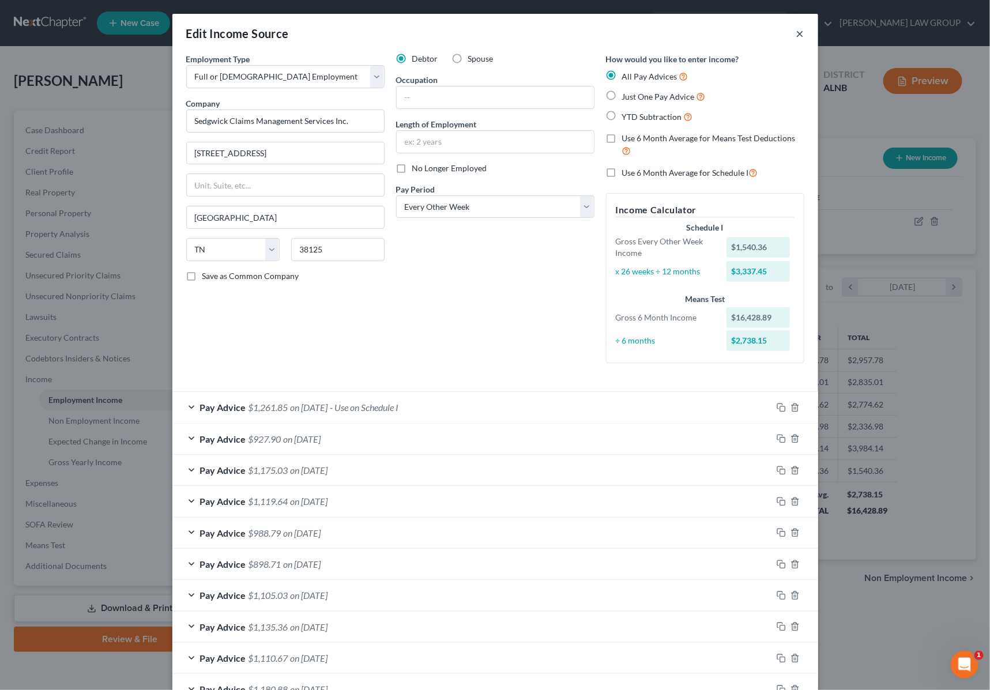
click at [796, 29] on button "×" at bounding box center [800, 34] width 8 height 14
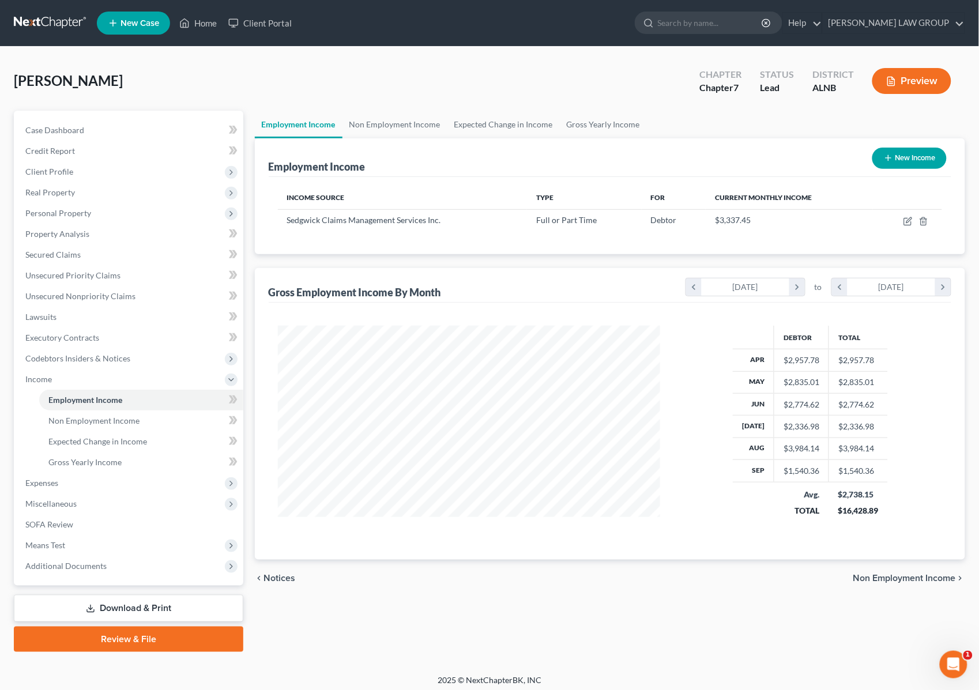
scroll to position [576401, 576206]
click at [67, 479] on span "Expenses" at bounding box center [129, 483] width 227 height 21
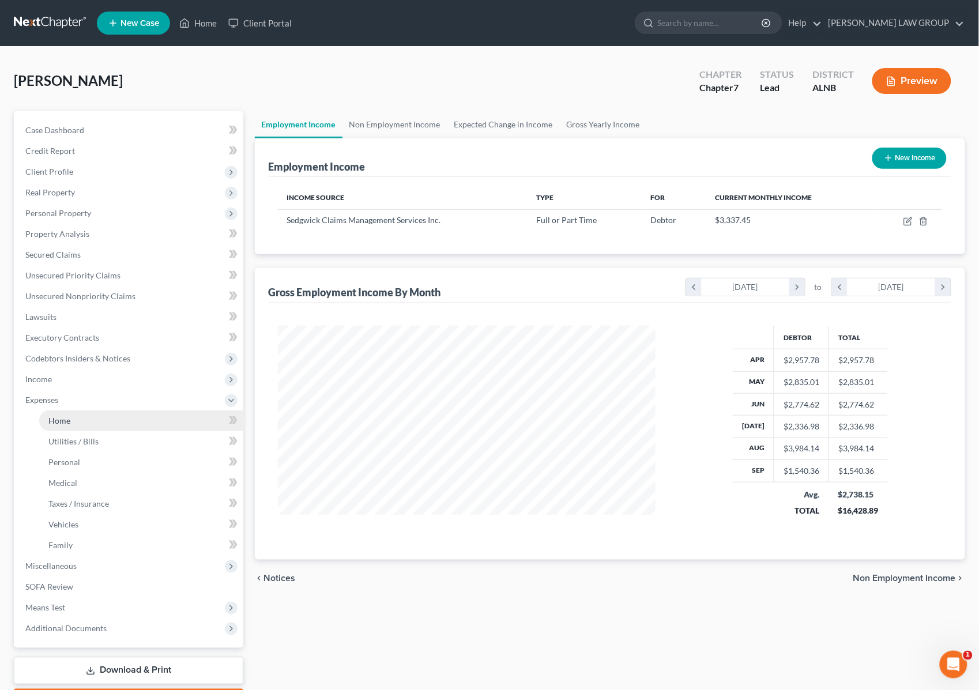
click at [62, 424] on link "Home" at bounding box center [141, 421] width 204 height 21
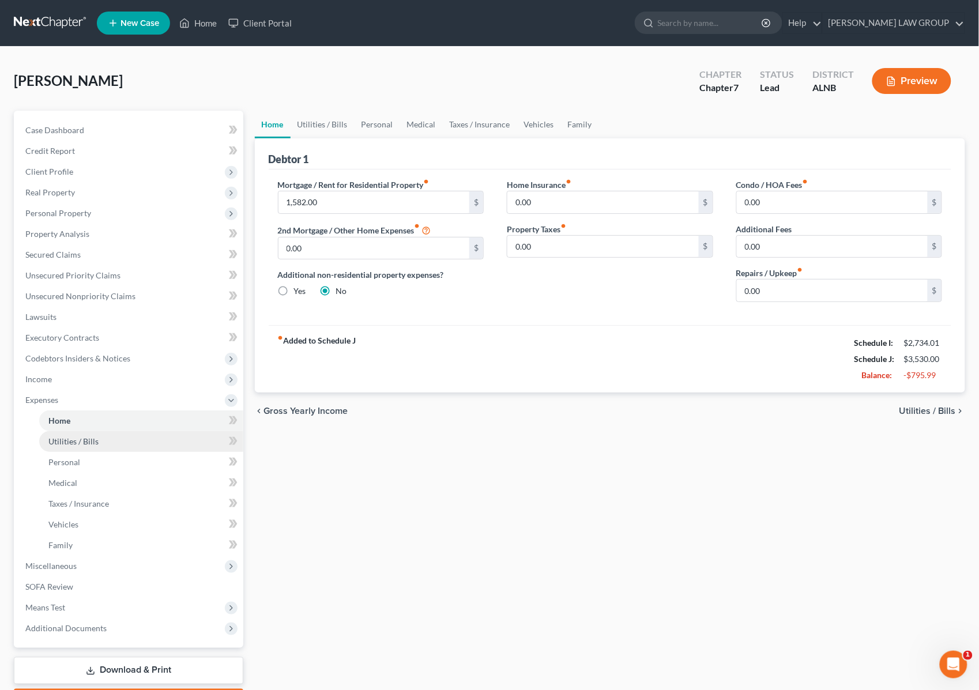
click at [66, 441] on span "Utilities / Bills" at bounding box center [73, 441] width 50 height 10
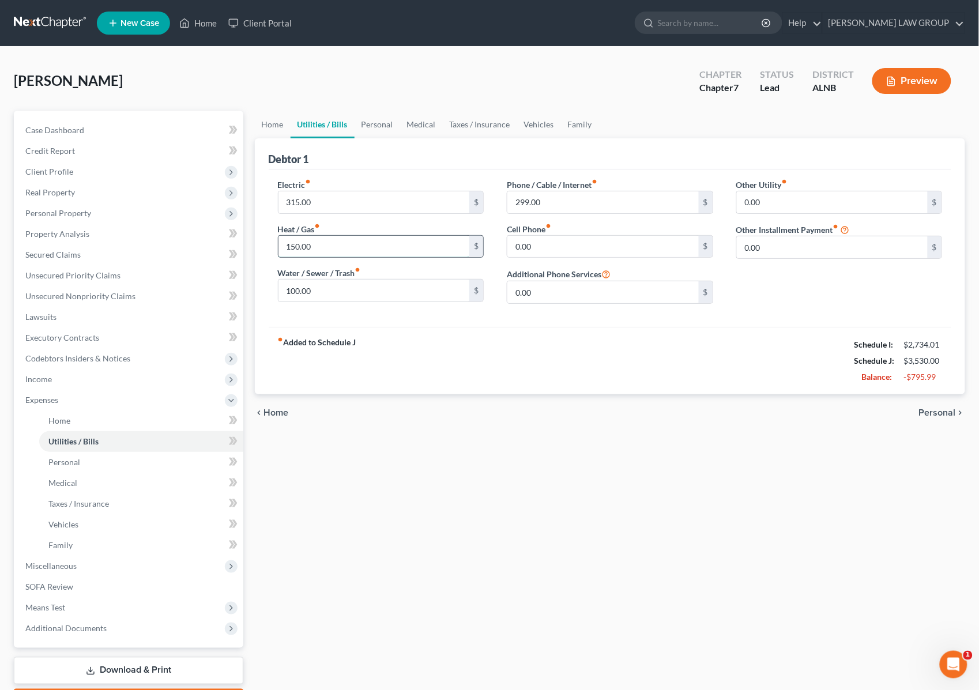
click at [328, 241] on input "150.00" at bounding box center [374, 247] width 191 height 22
click at [330, 208] on input "315.00" at bounding box center [374, 202] width 191 height 22
type input "200"
click at [385, 288] on input "100.00" at bounding box center [374, 291] width 191 height 22
type input "53"
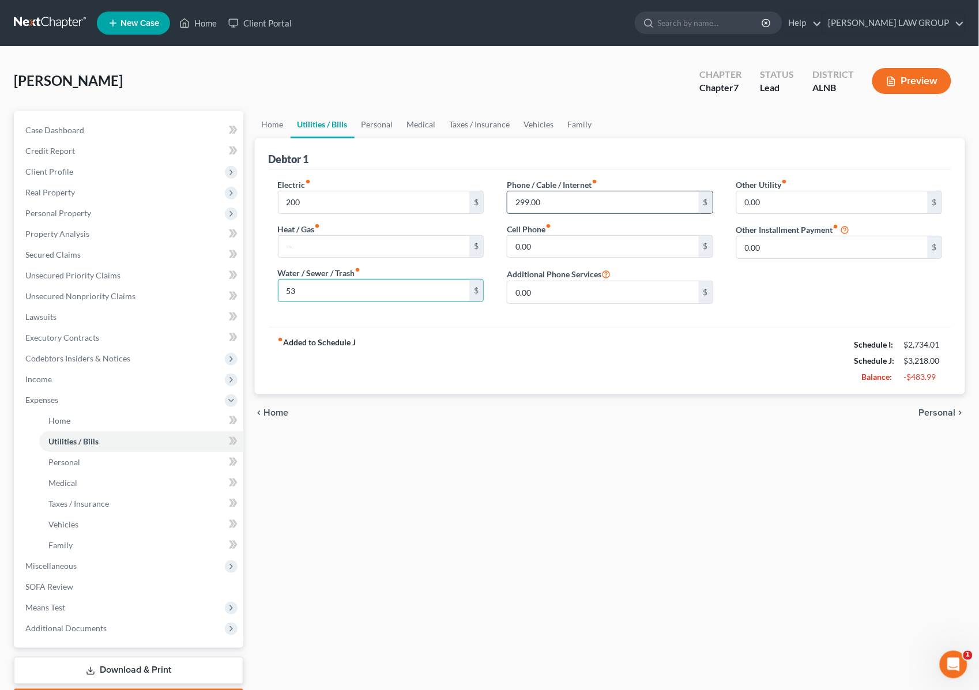
click at [578, 203] on input "299.00" at bounding box center [602, 202] width 191 height 22
type input "99"
click at [72, 461] on span "Personal" at bounding box center [64, 462] width 32 height 10
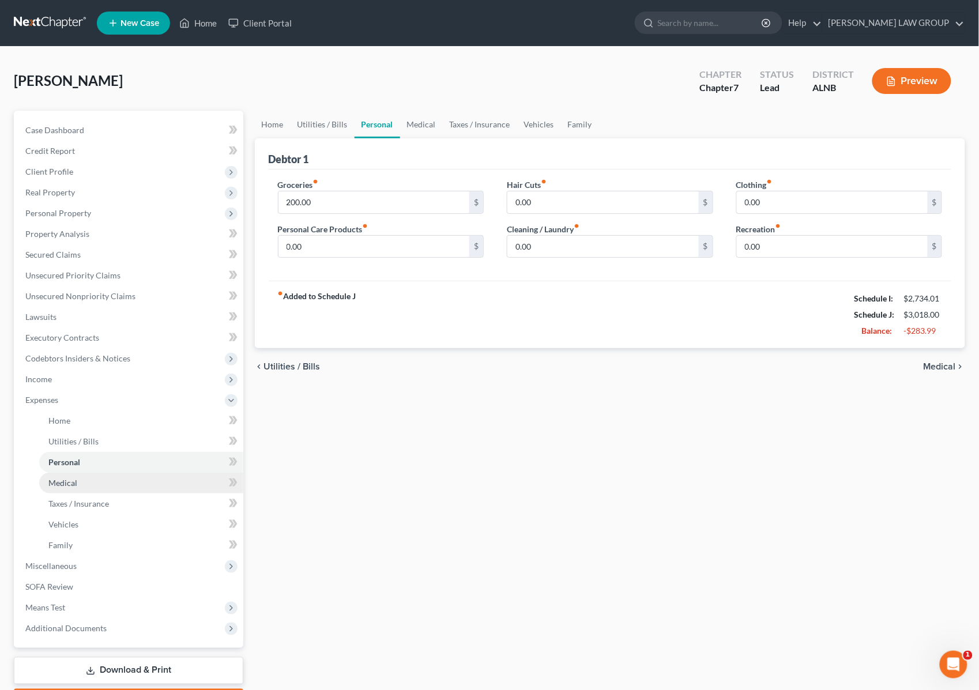
click at [73, 483] on span "Medical" at bounding box center [62, 483] width 29 height 10
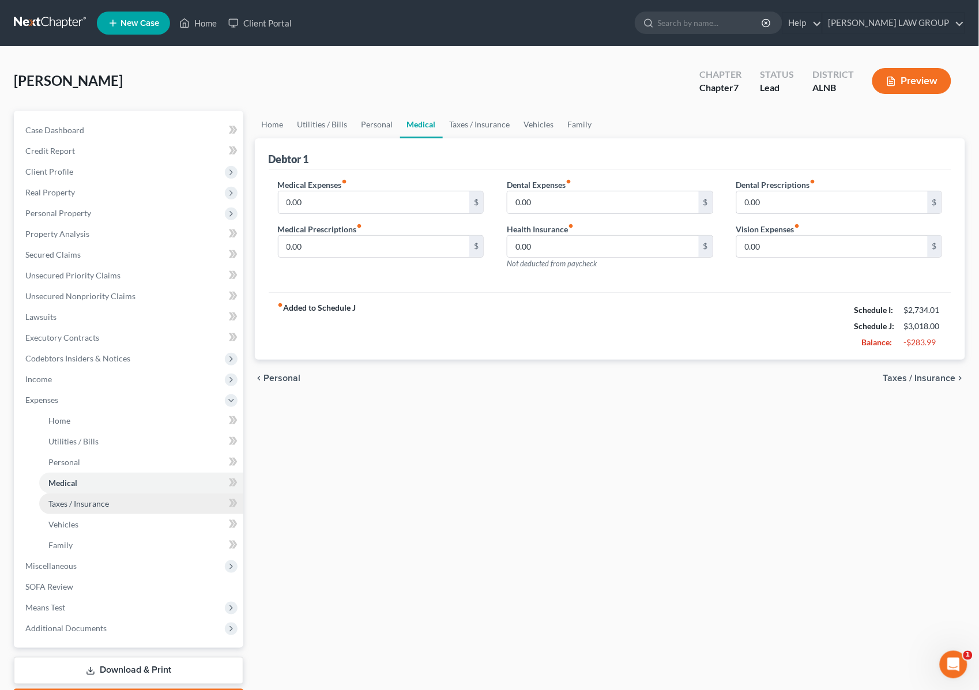
click at [75, 505] on span "Taxes / Insurance" at bounding box center [78, 504] width 61 height 10
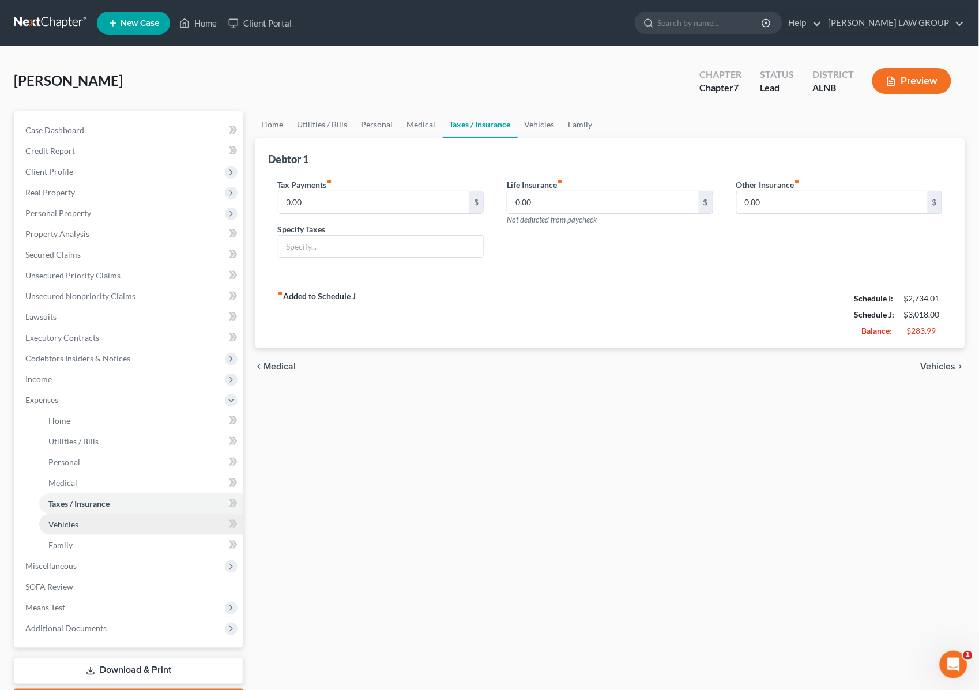
click at [71, 528] on span "Vehicles" at bounding box center [63, 525] width 30 height 10
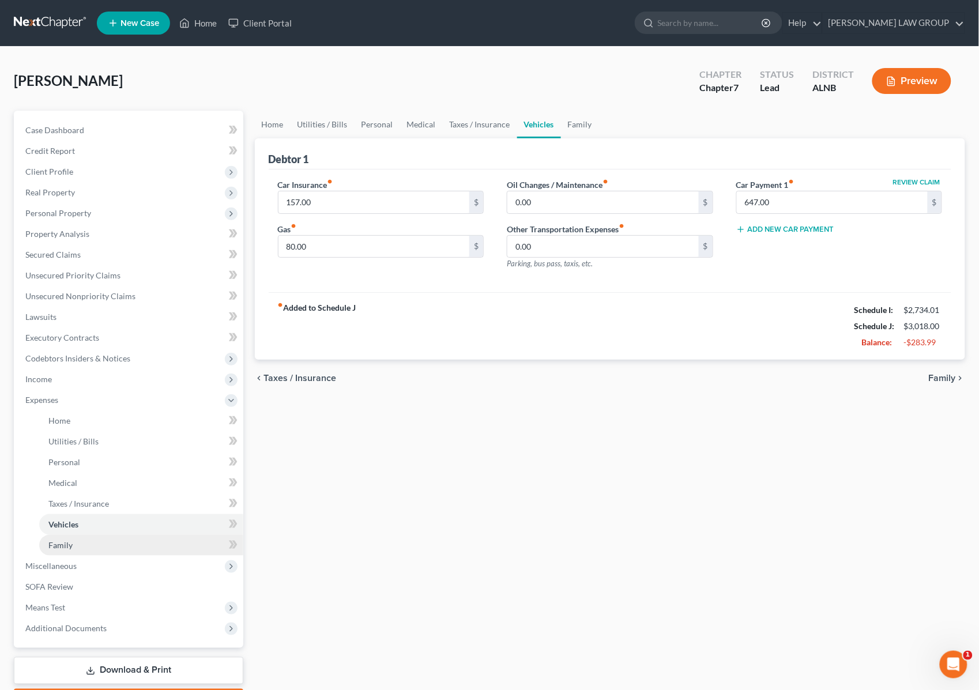
click at [66, 548] on span "Family" at bounding box center [60, 545] width 24 height 10
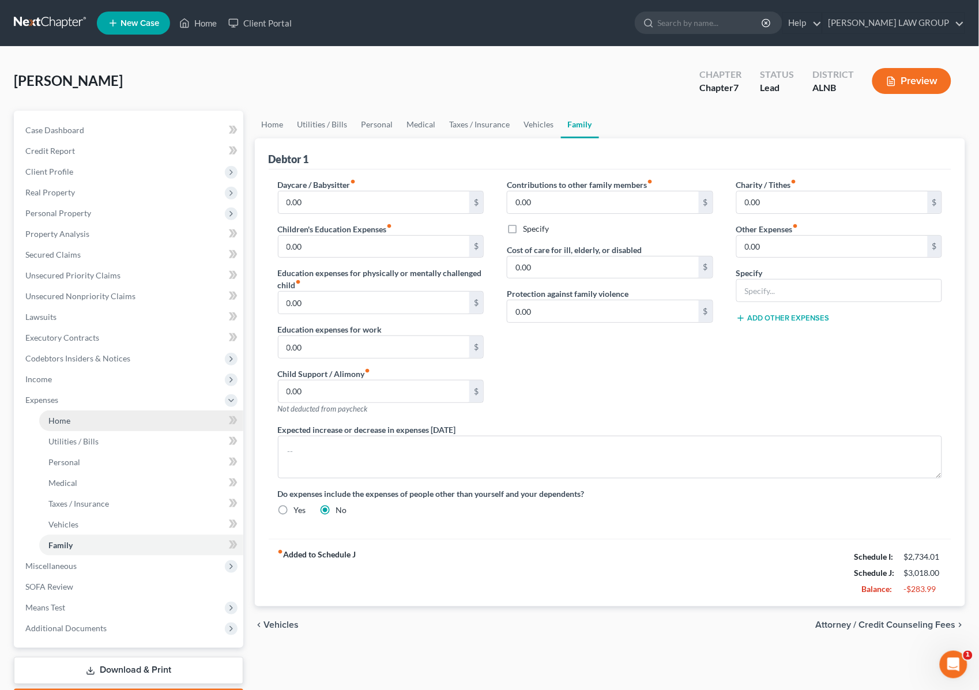
click at [63, 419] on span "Home" at bounding box center [59, 421] width 22 height 10
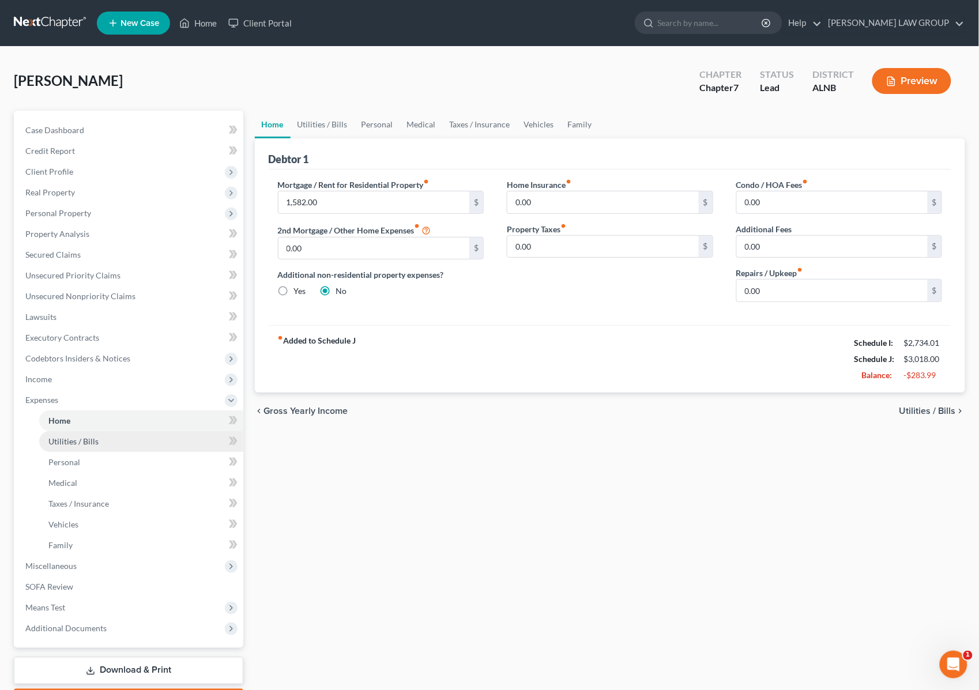
click at [81, 442] on span "Utilities / Bills" at bounding box center [73, 441] width 50 height 10
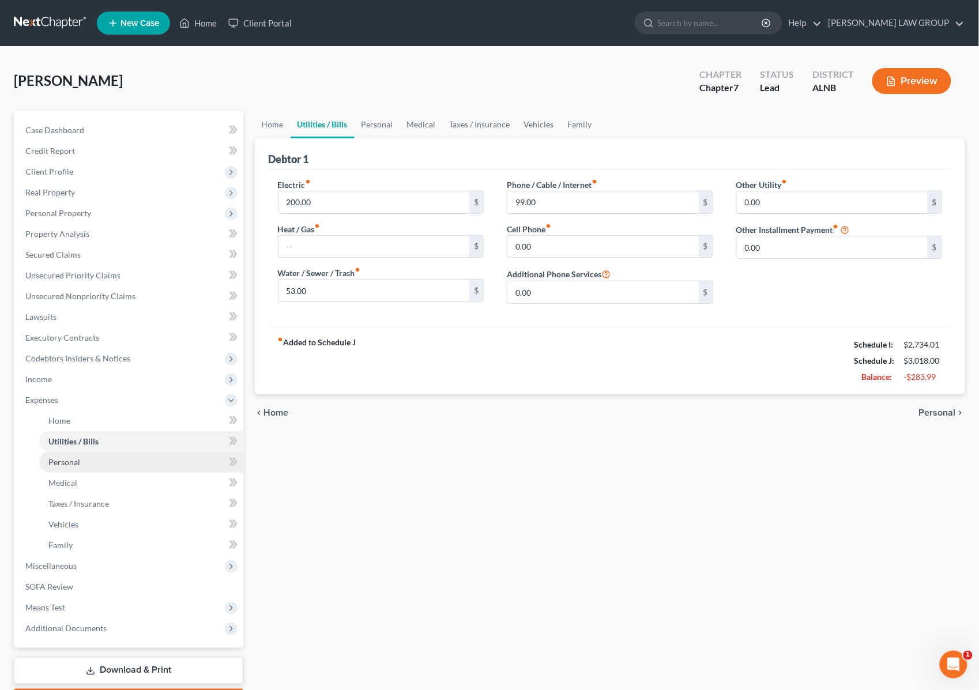
click at [86, 469] on link "Personal" at bounding box center [141, 462] width 204 height 21
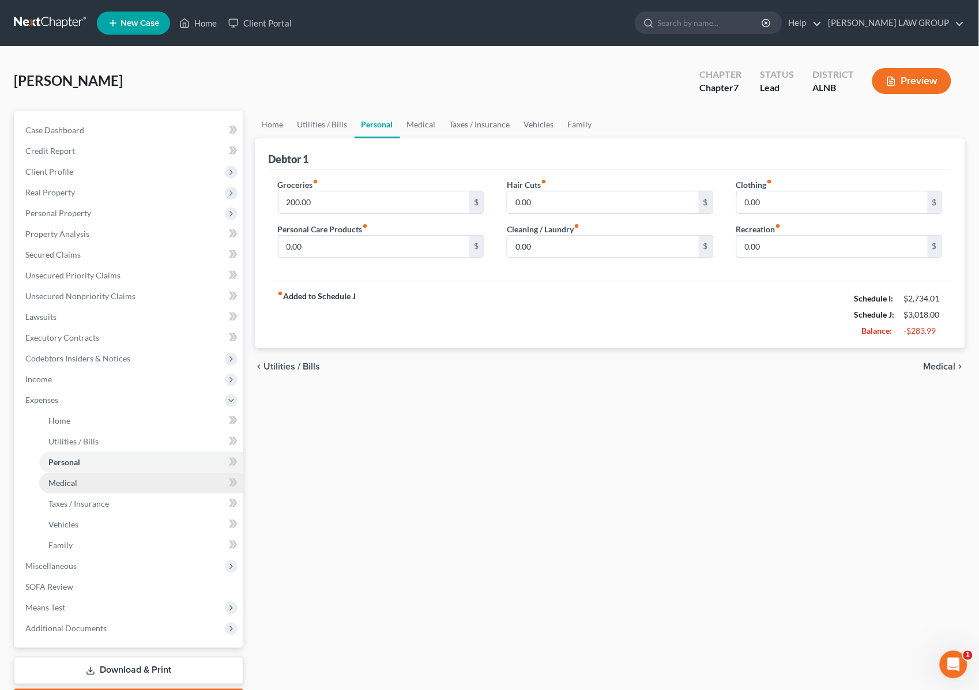
click at [85, 484] on link "Medical" at bounding box center [141, 483] width 204 height 21
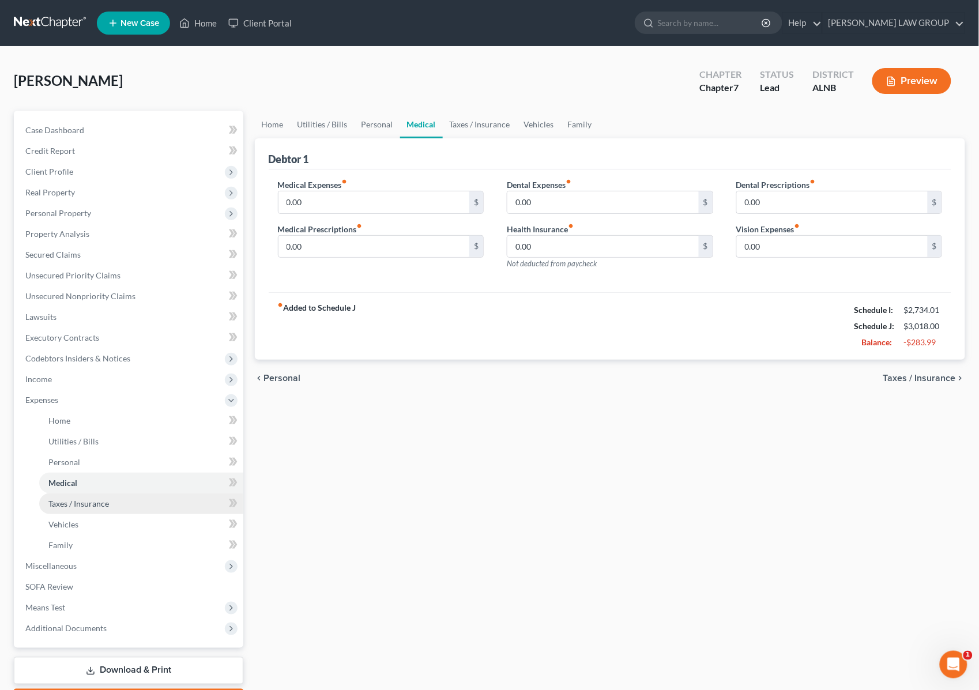
click at [87, 503] on span "Taxes / Insurance" at bounding box center [78, 504] width 61 height 10
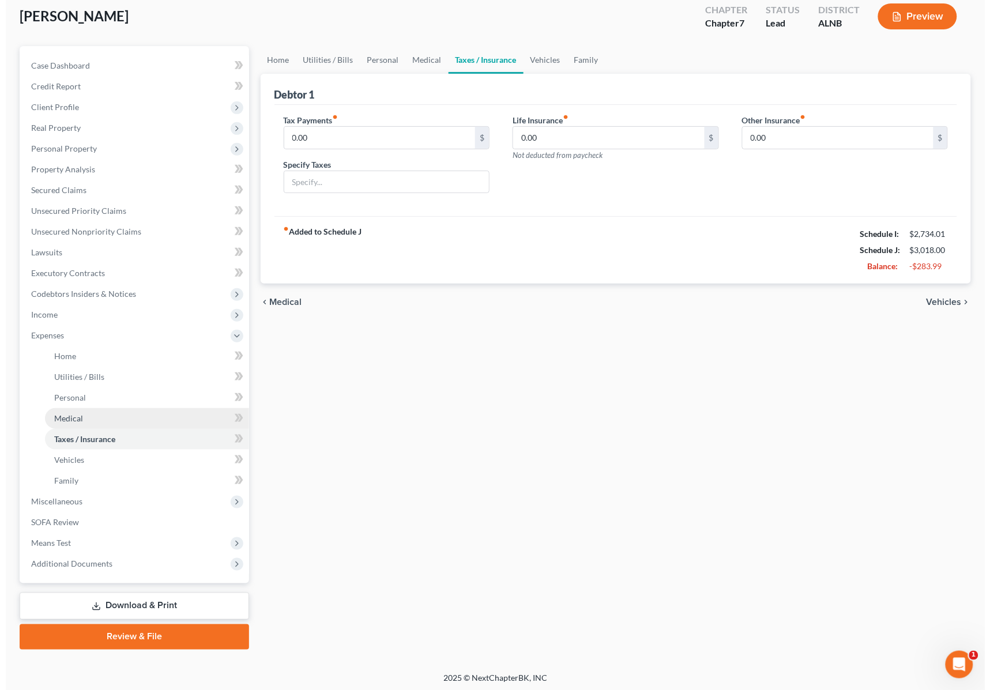
scroll to position [67, 0]
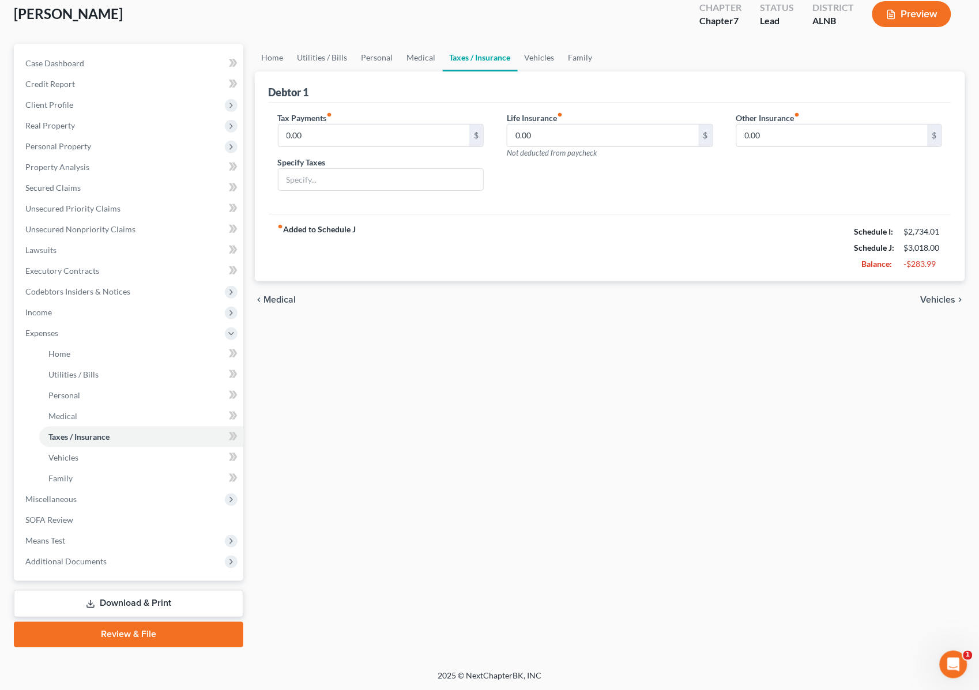
click at [148, 598] on link "Download & Print" at bounding box center [128, 603] width 229 height 27
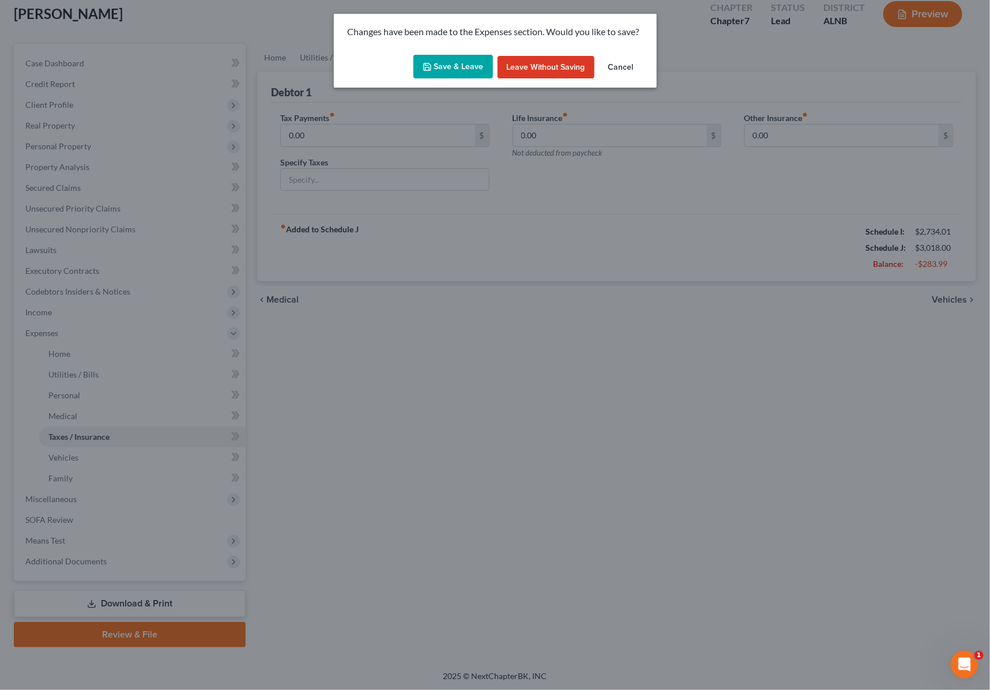
click at [466, 64] on button "Save & Leave" at bounding box center [453, 67] width 80 height 24
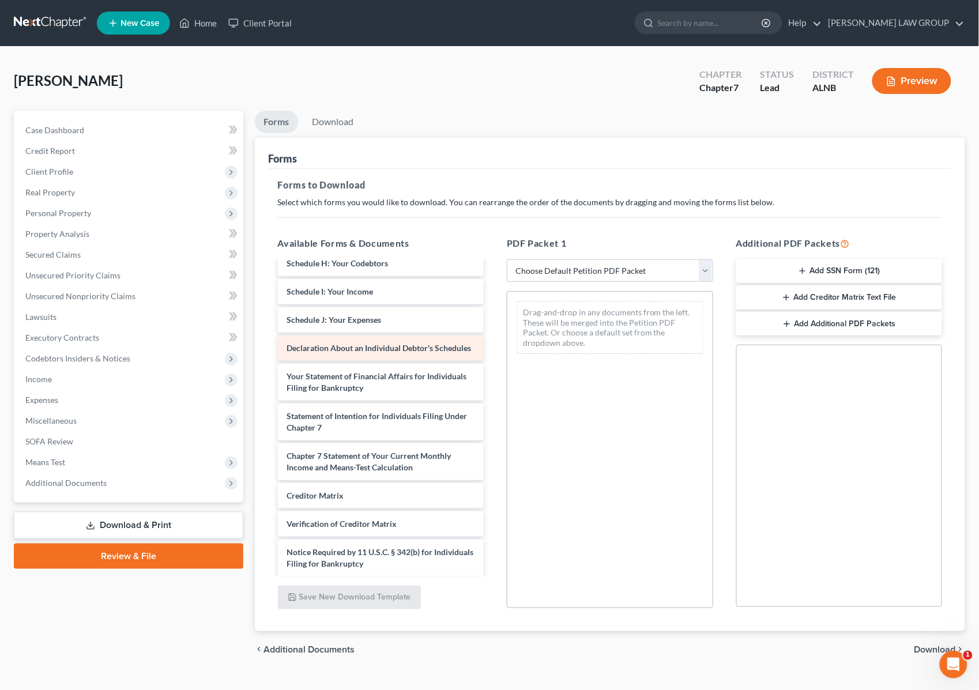
scroll to position [216, 0]
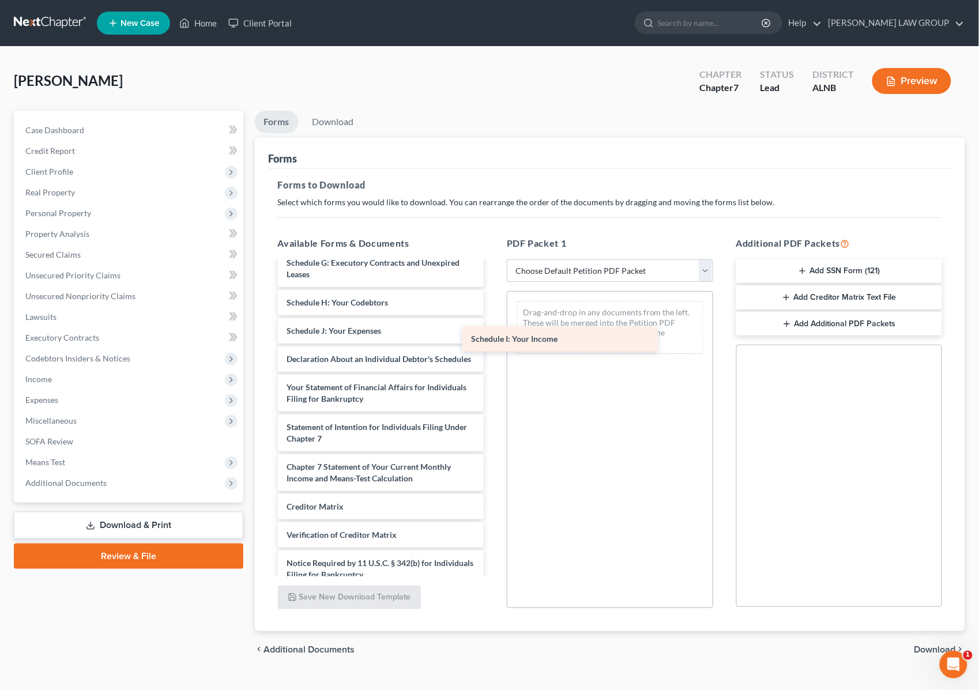
drag, startPoint x: 368, startPoint y: 326, endPoint x: 573, endPoint y: 326, distance: 204.7
click at [494, 325] on div "Schedule I: Your Income Voluntary Petition for Individuals Filing for Bankruptc…" at bounding box center [381, 331] width 225 height 570
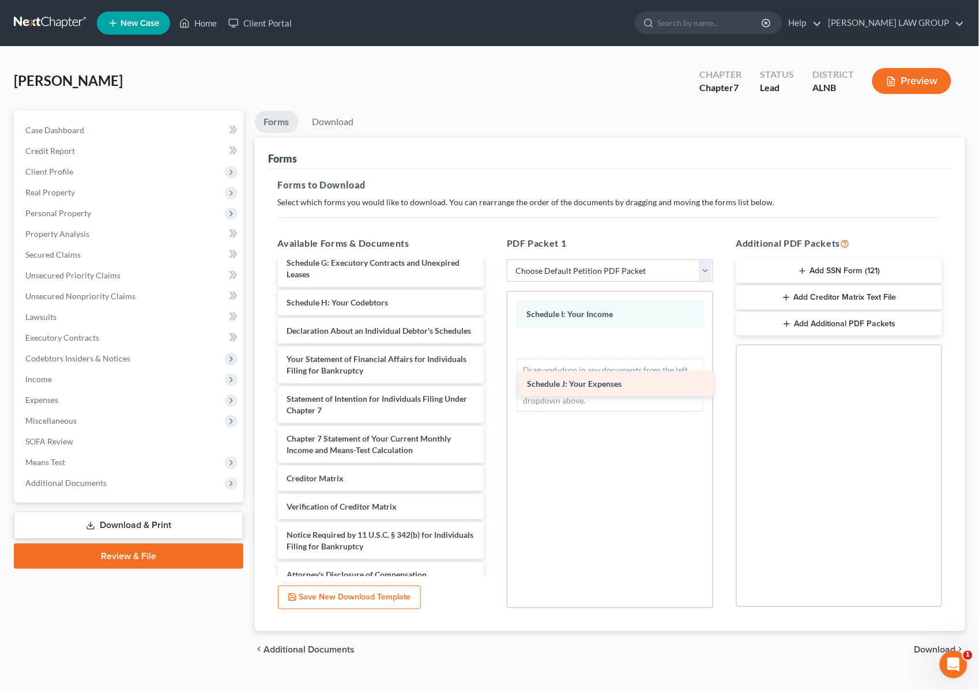
drag, startPoint x: 339, startPoint y: 330, endPoint x: 598, endPoint y: 378, distance: 263.3
click at [494, 378] on div "Schedule J: Your Expenses Voluntary Petition for Individuals Filing for Bankrup…" at bounding box center [381, 316] width 225 height 541
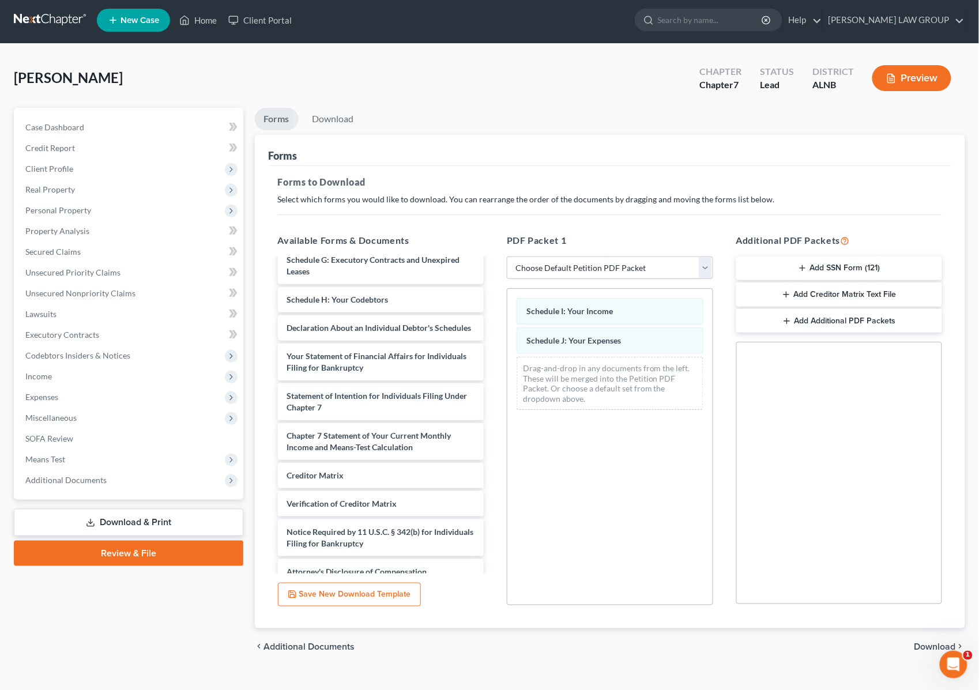
scroll to position [21, 0]
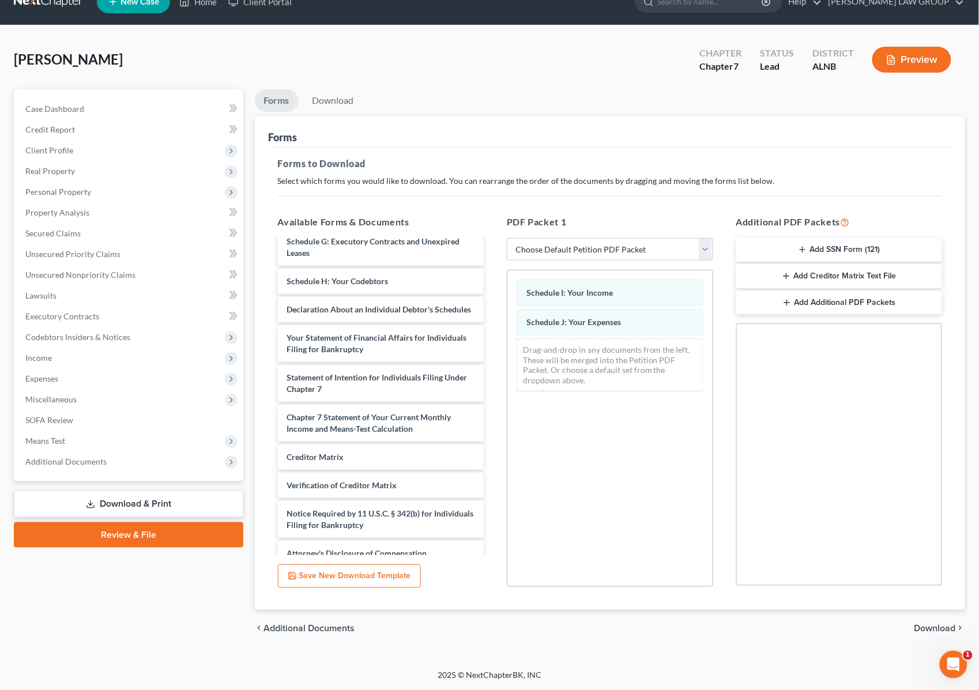
click at [927, 626] on span "Download" at bounding box center [936, 628] width 42 height 9
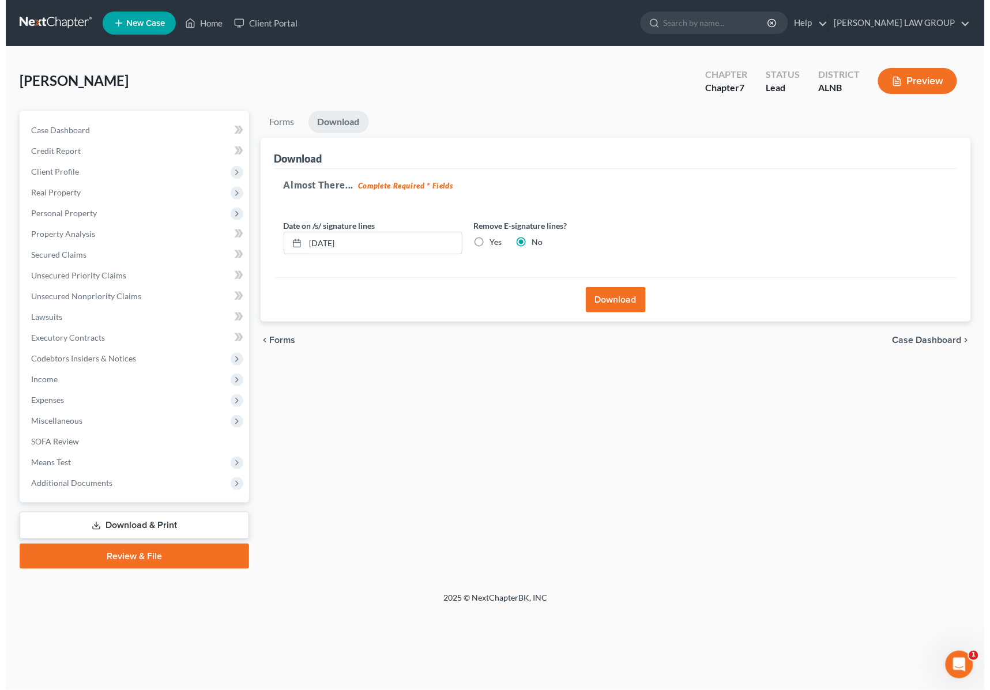
scroll to position [0, 0]
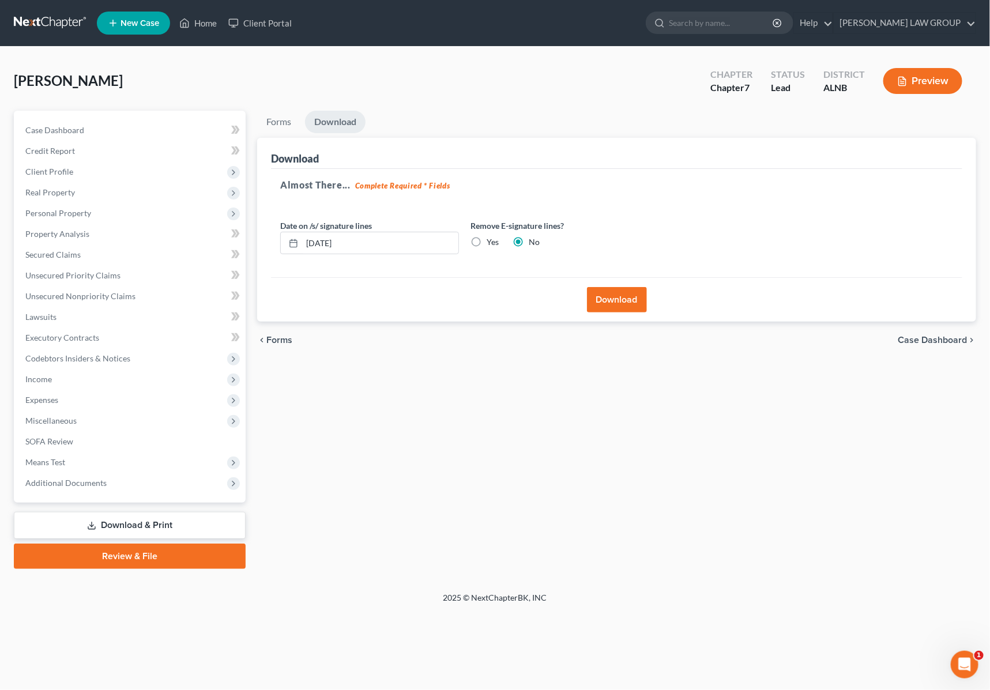
click at [604, 296] on button "Download" at bounding box center [617, 299] width 60 height 25
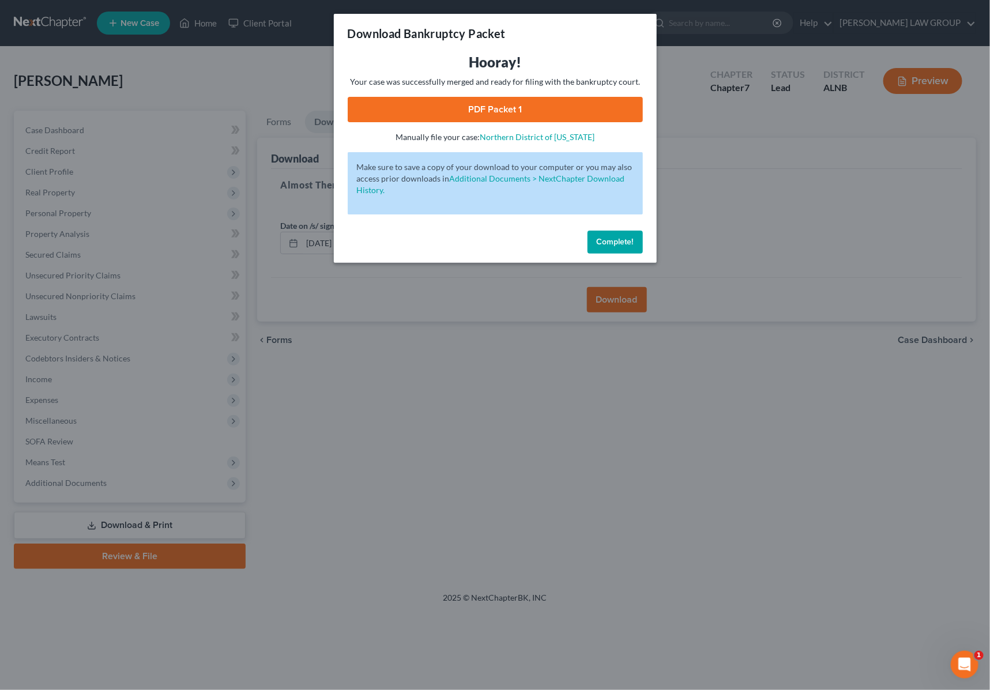
click at [468, 110] on link "PDF Packet 1" at bounding box center [495, 109] width 295 height 25
click at [718, 154] on div "Download Bankruptcy Packet Hooray! Your case was successfully merged and ready …" at bounding box center [495, 345] width 990 height 690
